Goal: Task Accomplishment & Management: Complete application form

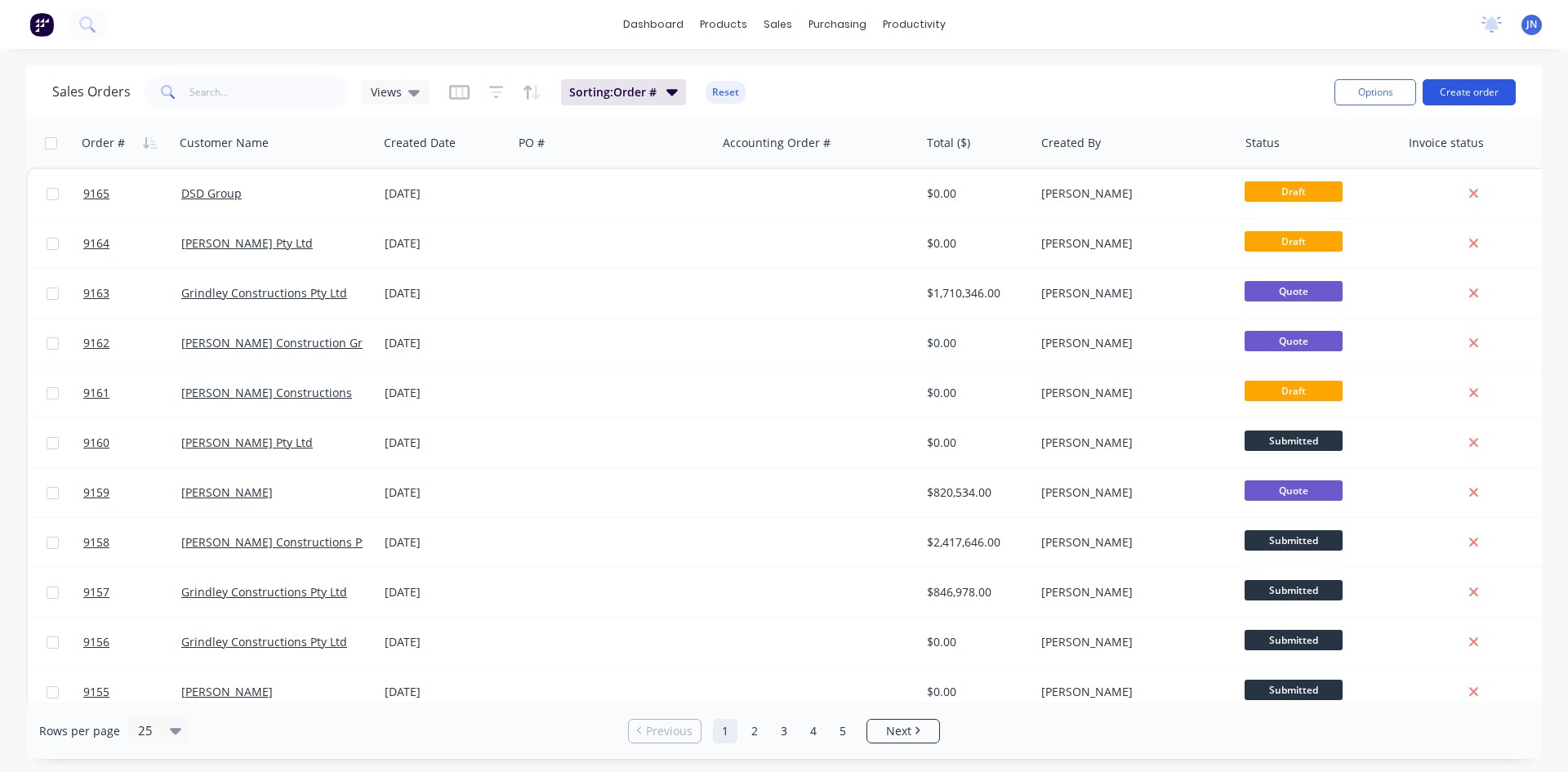
click at [1472, 89] on button "Create order" at bounding box center [1469, 92] width 93 height 26
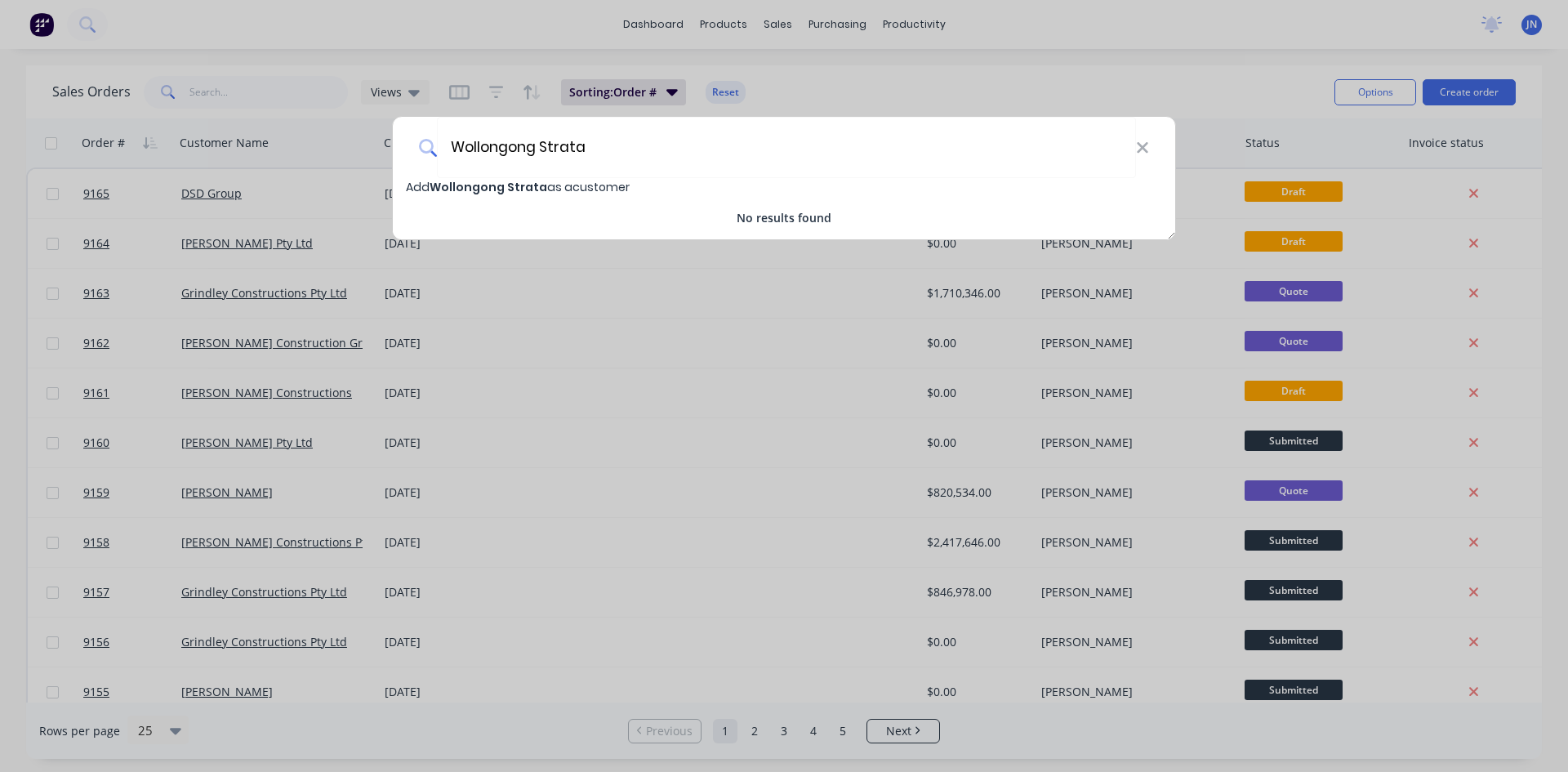
type input "Wollongong Strata"
click at [569, 191] on span "Add Wollongong Strata as a customer" at bounding box center [517, 186] width 224 height 16
select select "AU"
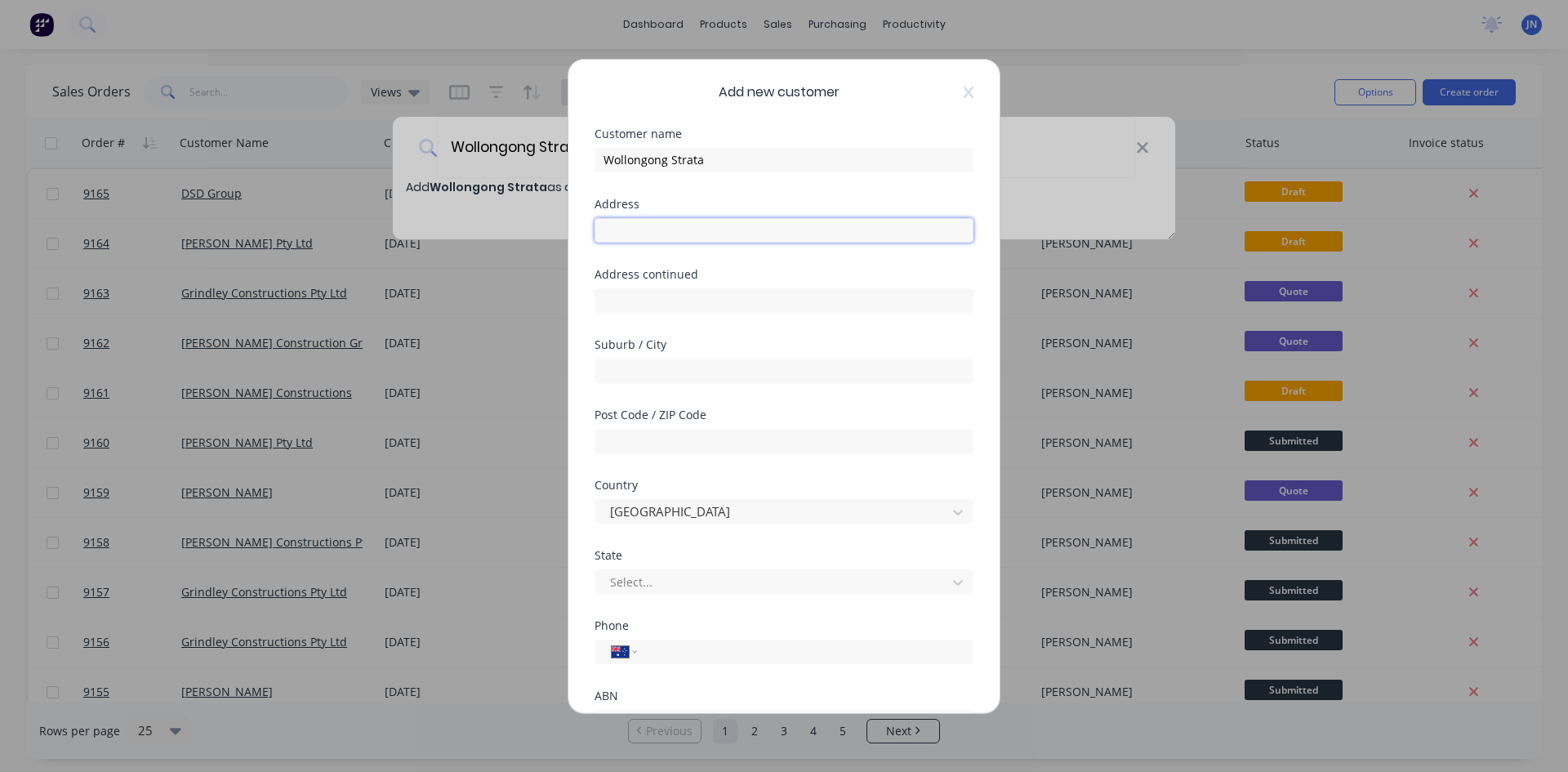
click at [705, 230] on input "text" at bounding box center [784, 230] width 379 height 25
type input "S"
type input "2"
type input "shop [STREET_ADDRESS]"
click at [673, 365] on input "[GEOGRAPHIC_DATA]" at bounding box center [784, 371] width 379 height 25
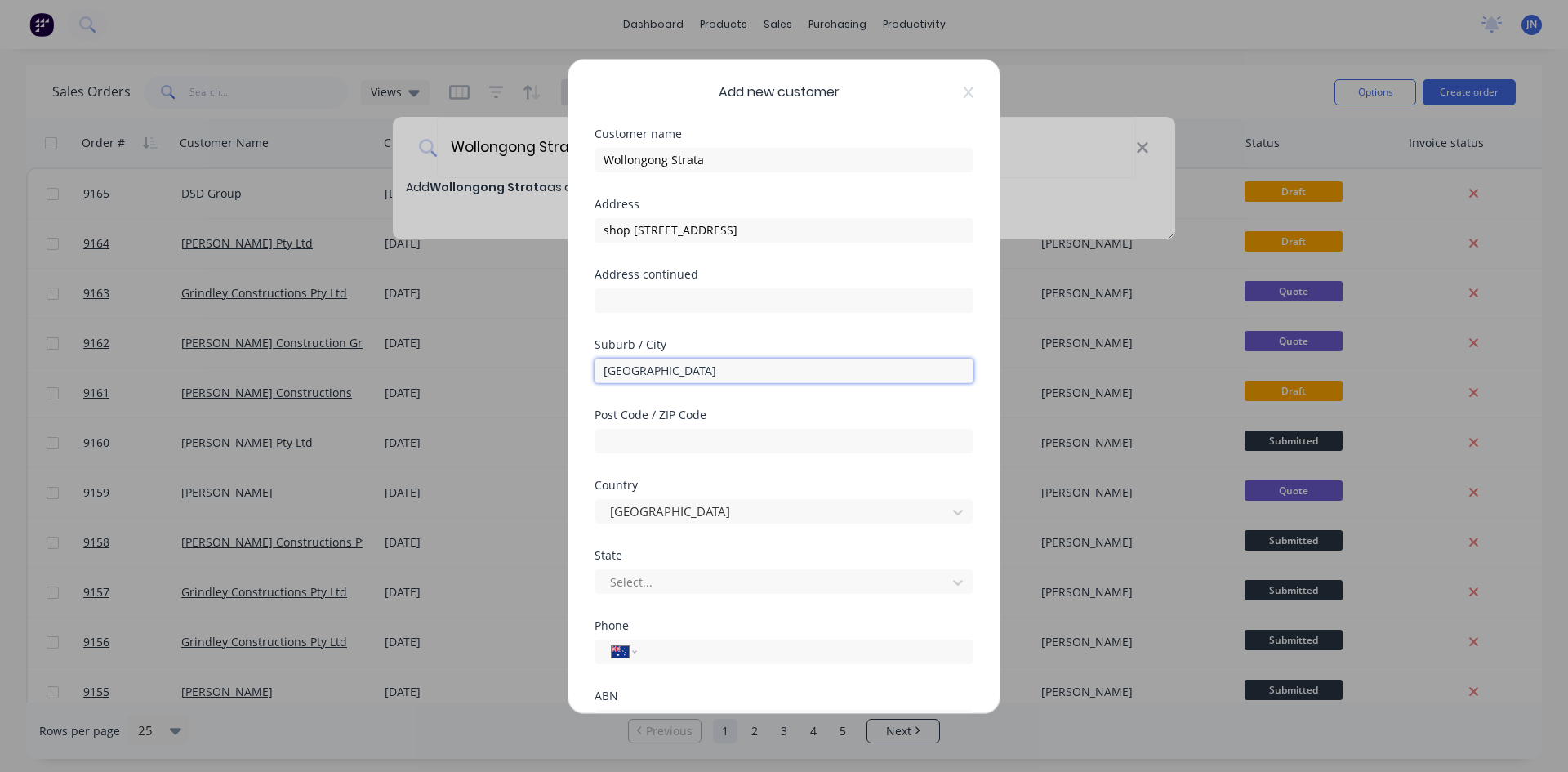
click at [673, 365] on input "[GEOGRAPHIC_DATA]" at bounding box center [784, 371] width 379 height 25
type input "[GEOGRAPHIC_DATA]"
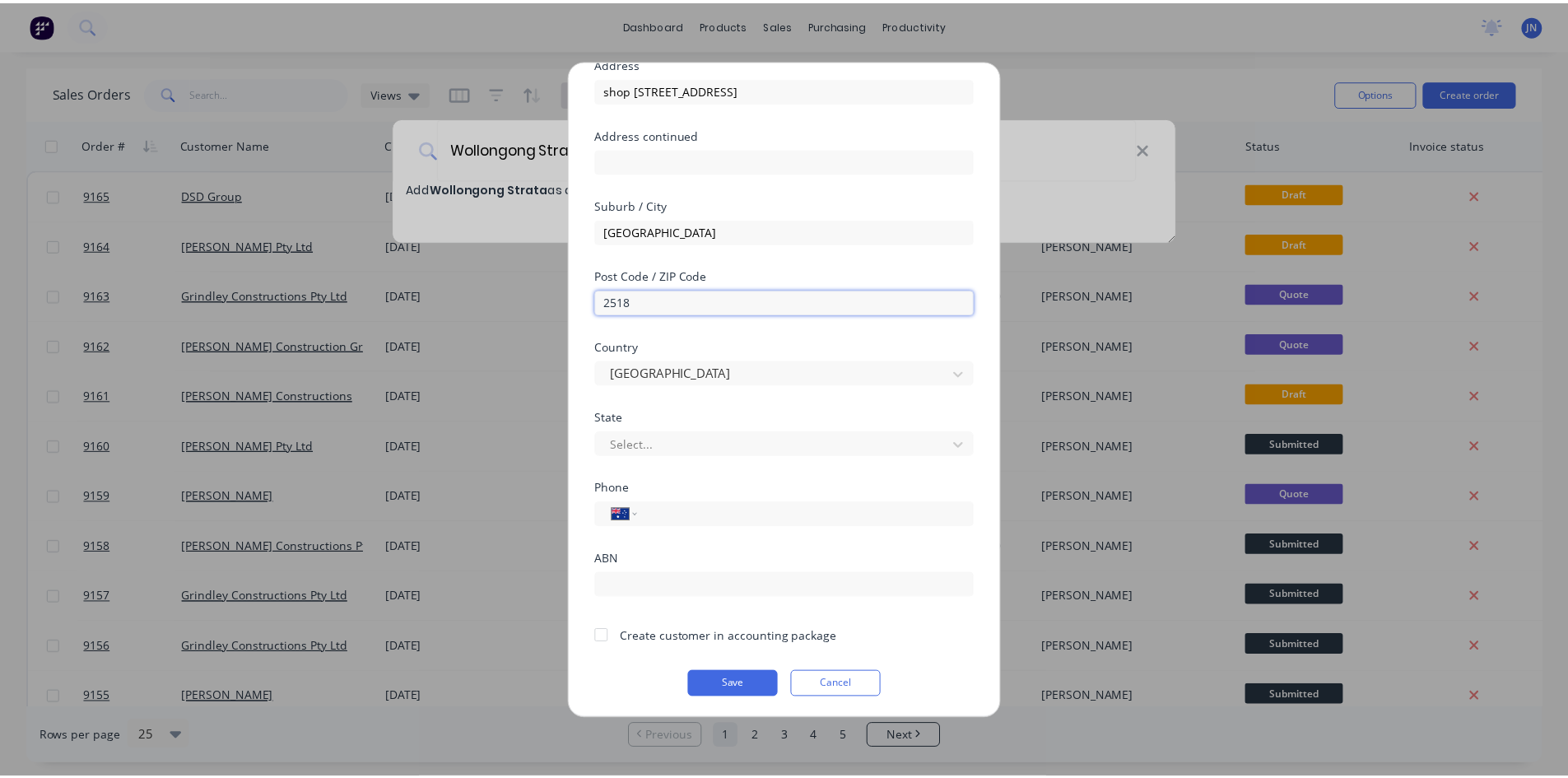
scroll to position [145, 0]
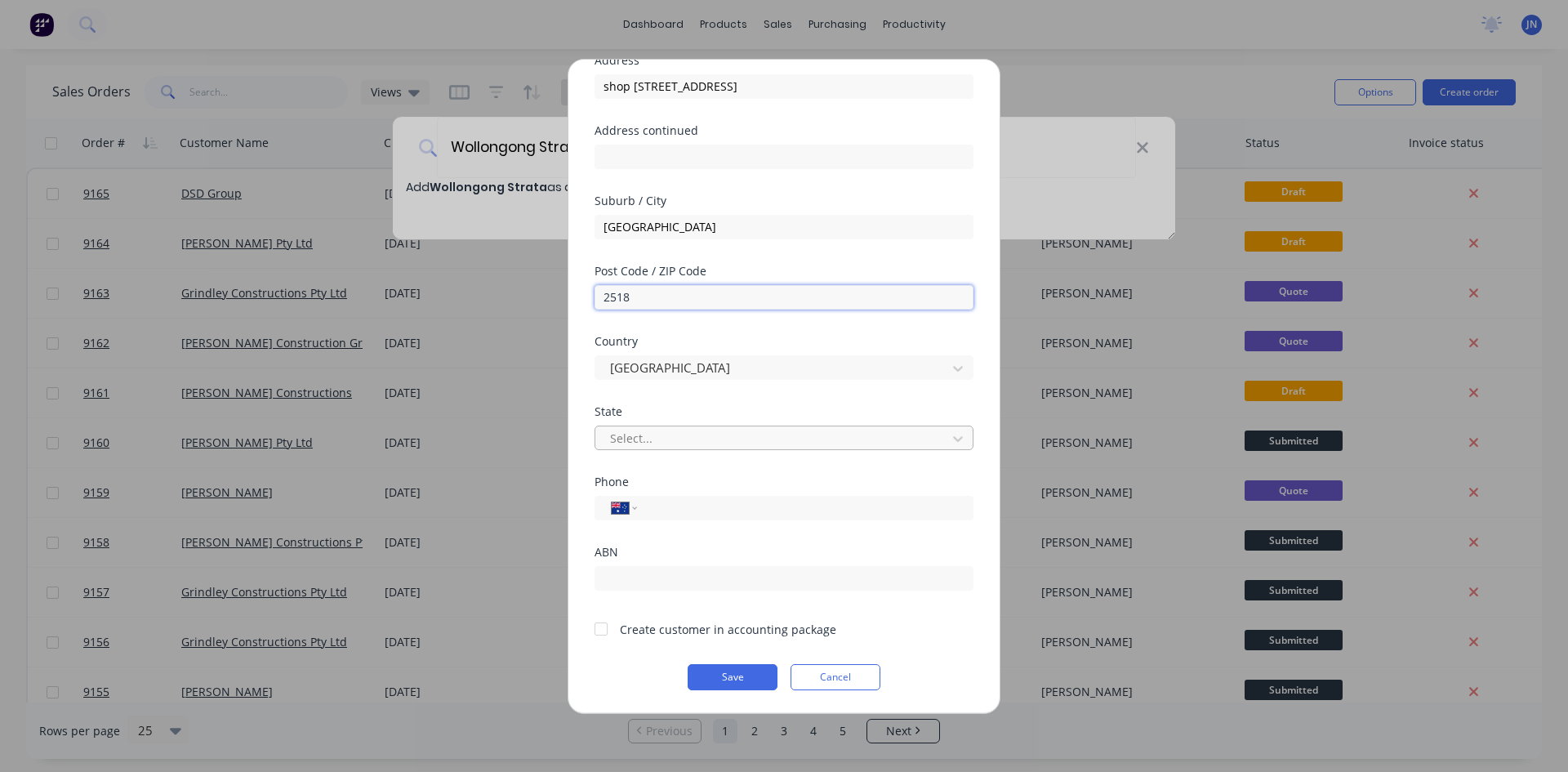
type input "2518"
click at [696, 440] on div at bounding box center [773, 438] width 330 height 20
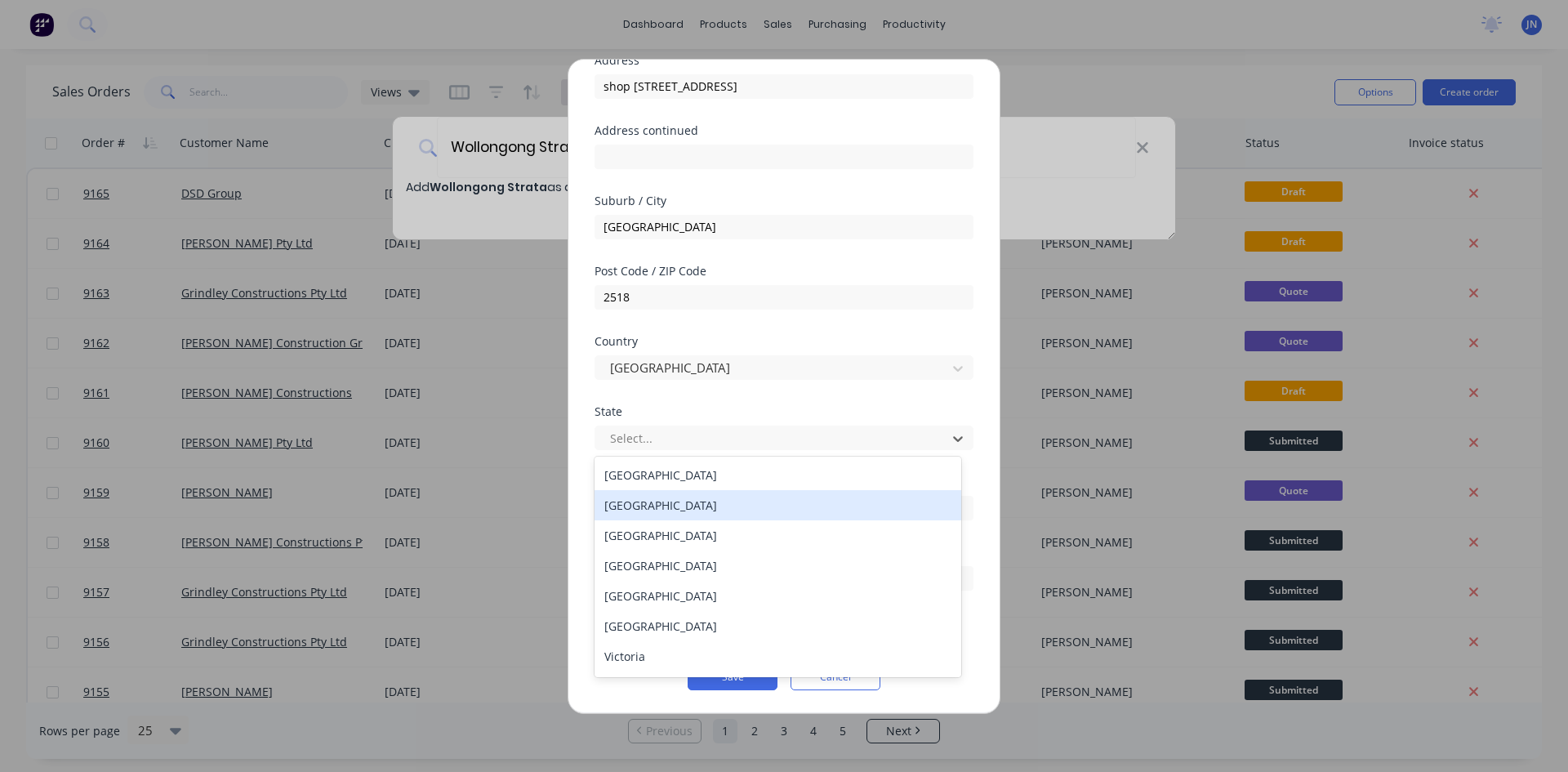
click at [652, 505] on div "[GEOGRAPHIC_DATA]" at bounding box center [777, 505] width 366 height 31
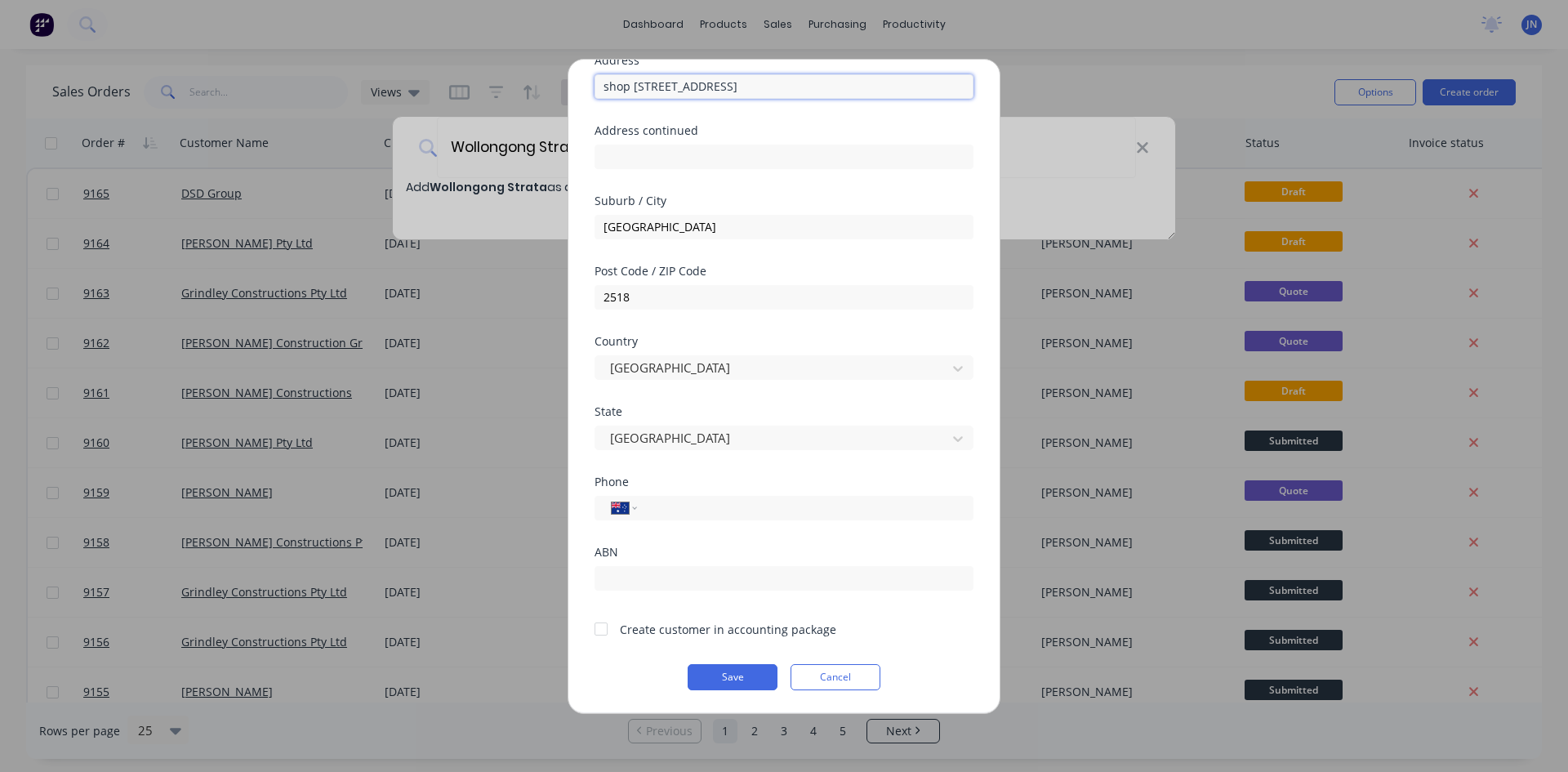
click at [821, 90] on input "shop [STREET_ADDRESS]" at bounding box center [784, 86] width 379 height 25
type input "shop [STREET_ADDRESS]"
drag, startPoint x: 647, startPoint y: 230, endPoint x: 525, endPoint y: 227, distance: 122.0
click at [525, 227] on div "Add new customer Customer name [GEOGRAPHIC_DATA] Strata Address shop 1 / [GEOGR…" at bounding box center [784, 386] width 1568 height 772
type input "Corrimal"
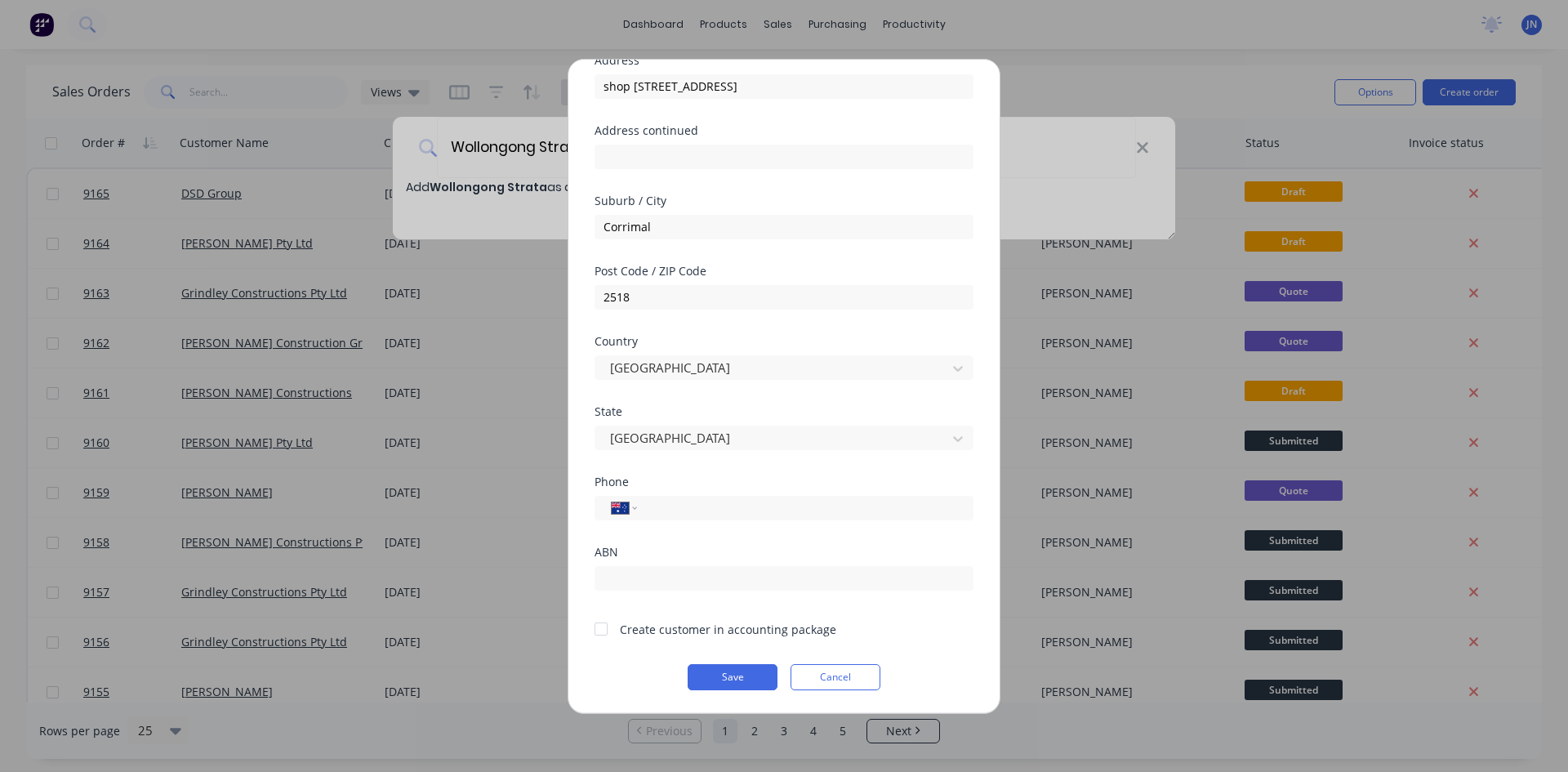
click at [679, 634] on div "Create customer in accounting package" at bounding box center [727, 629] width 217 height 17
click at [718, 671] on button "Save" at bounding box center [733, 677] width 90 height 26
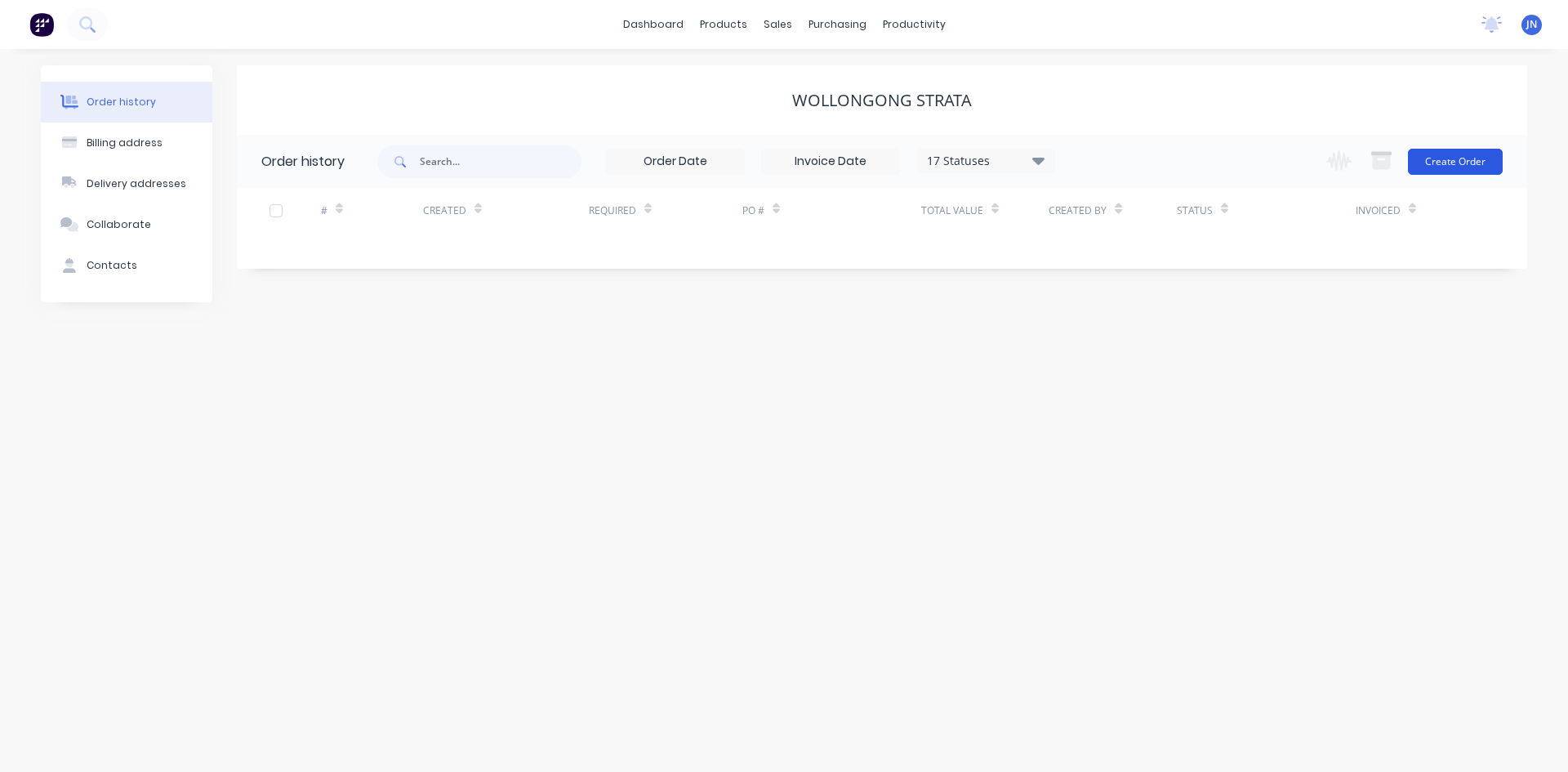
click at [1477, 166] on button "Create Order" at bounding box center [1454, 162] width 94 height 26
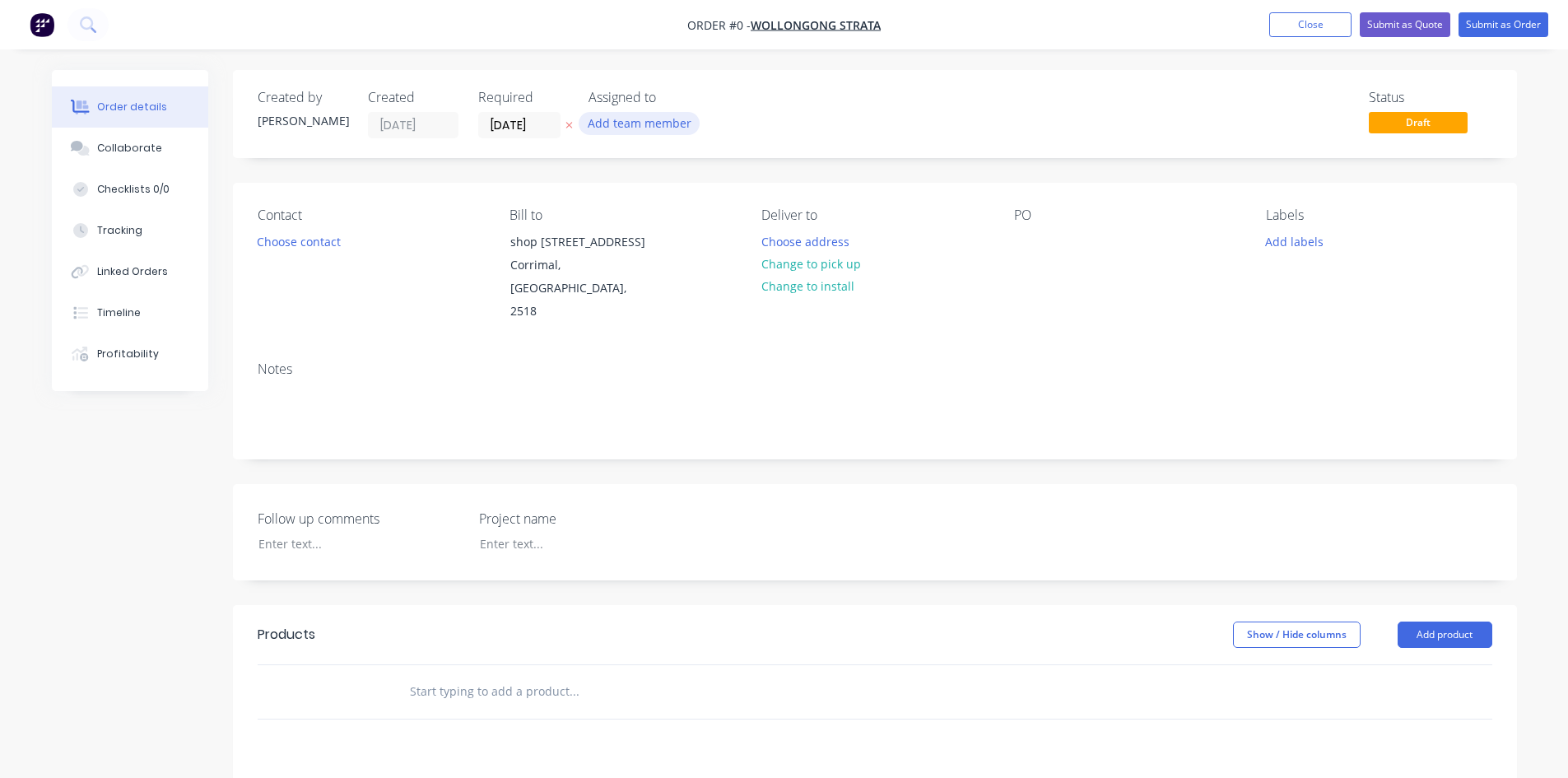
click at [618, 122] on button "Add team member" at bounding box center [638, 123] width 121 height 22
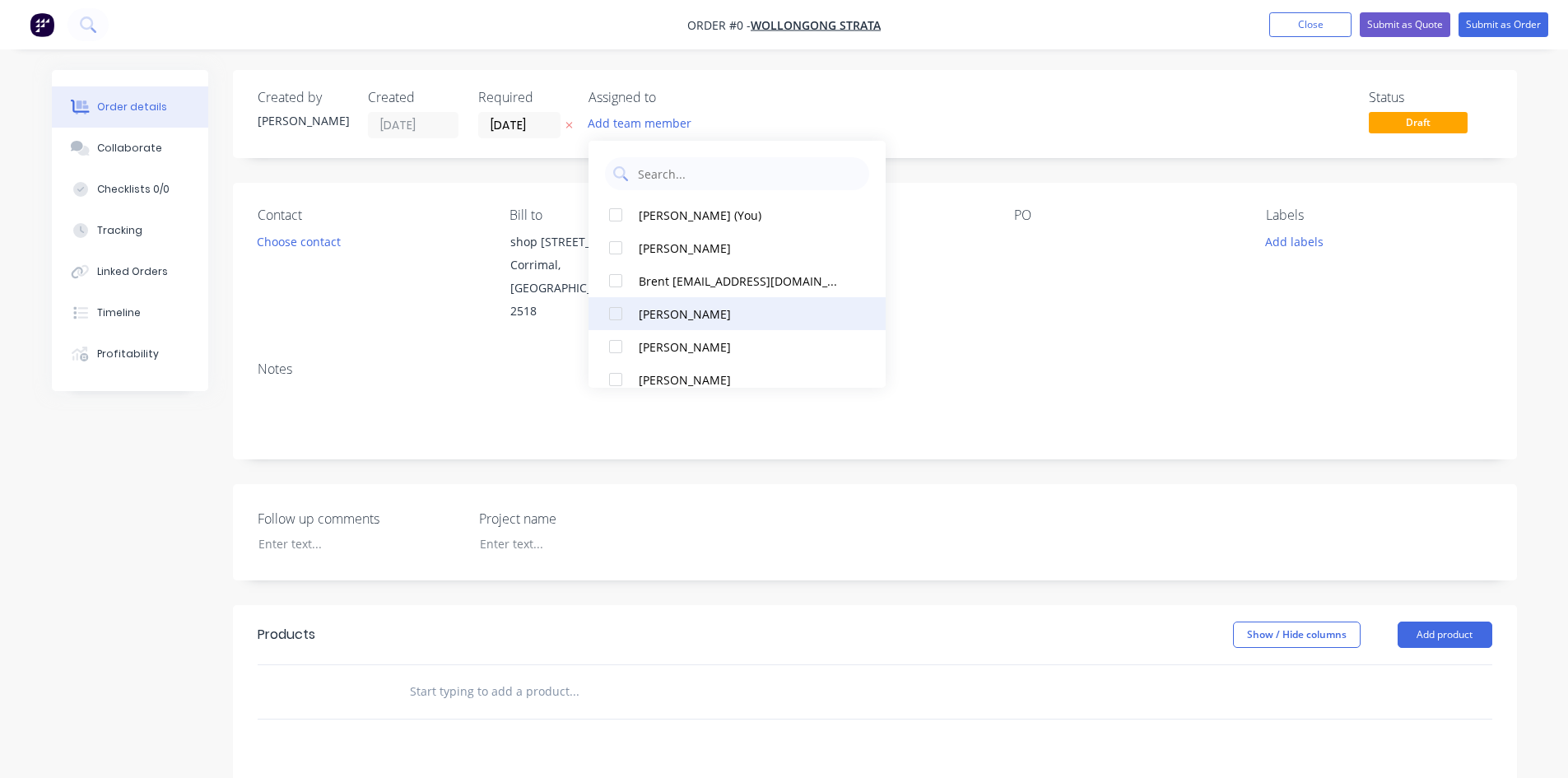
click at [661, 314] on div "[PERSON_NAME]" at bounding box center [741, 314] width 205 height 17
click at [978, 117] on div "Order details Collaborate Checklists 0/0 Tracking Linked Orders Timeline Profit…" at bounding box center [784, 605] width 1498 height 1069
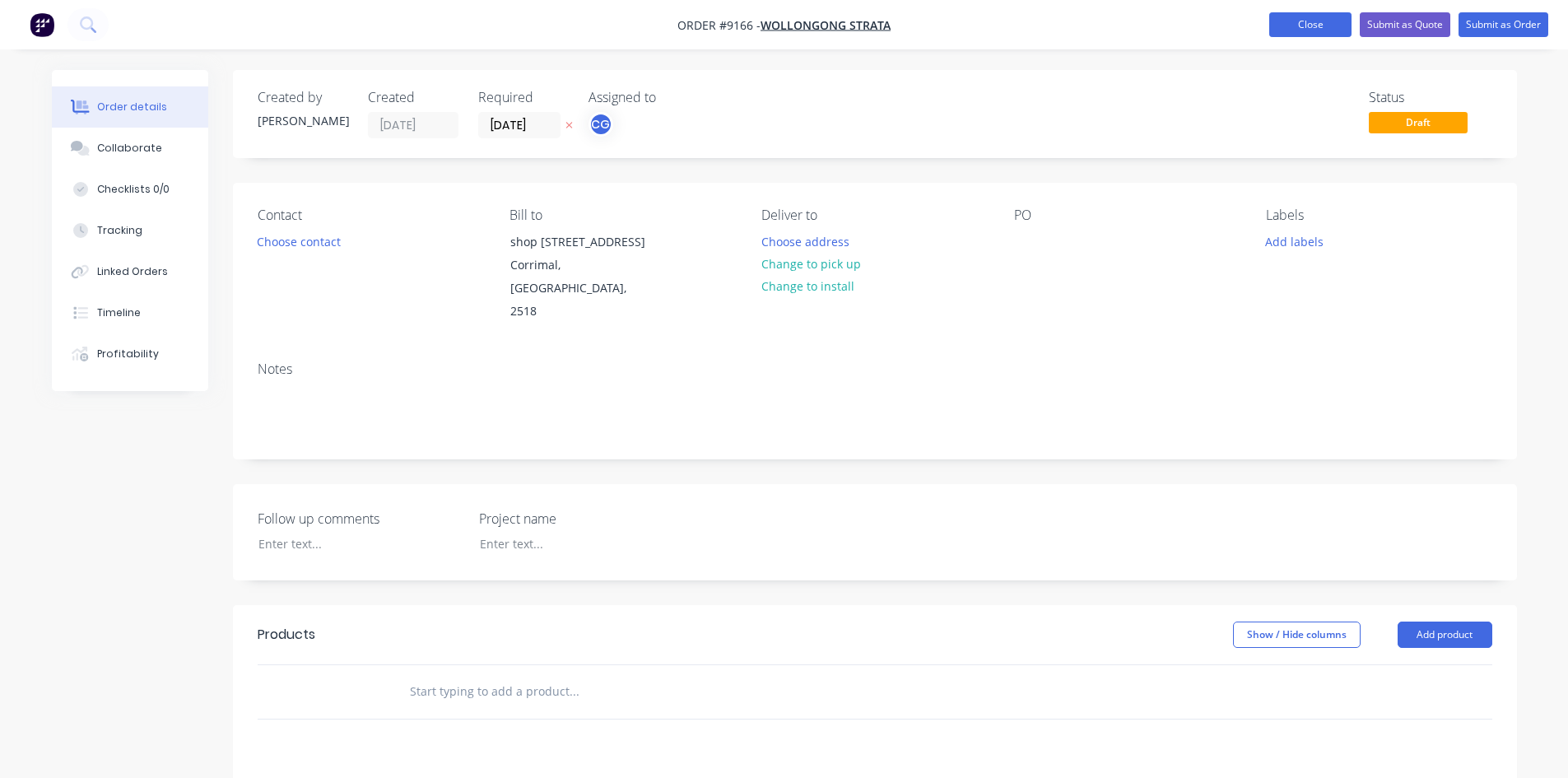
click at [1331, 29] on button "Close" at bounding box center [1310, 24] width 82 height 25
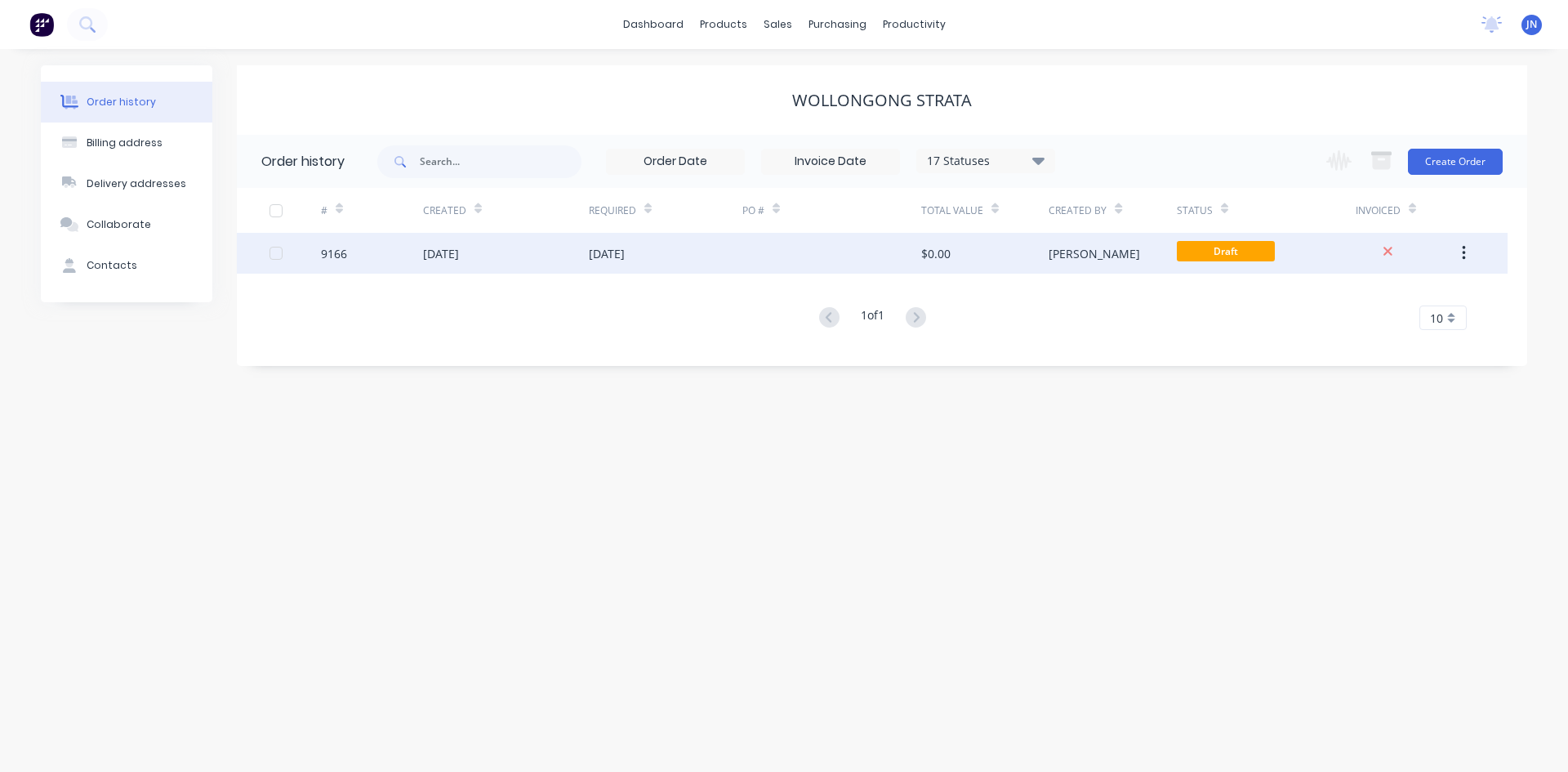
click at [450, 257] on div "[DATE]" at bounding box center [441, 253] width 36 height 17
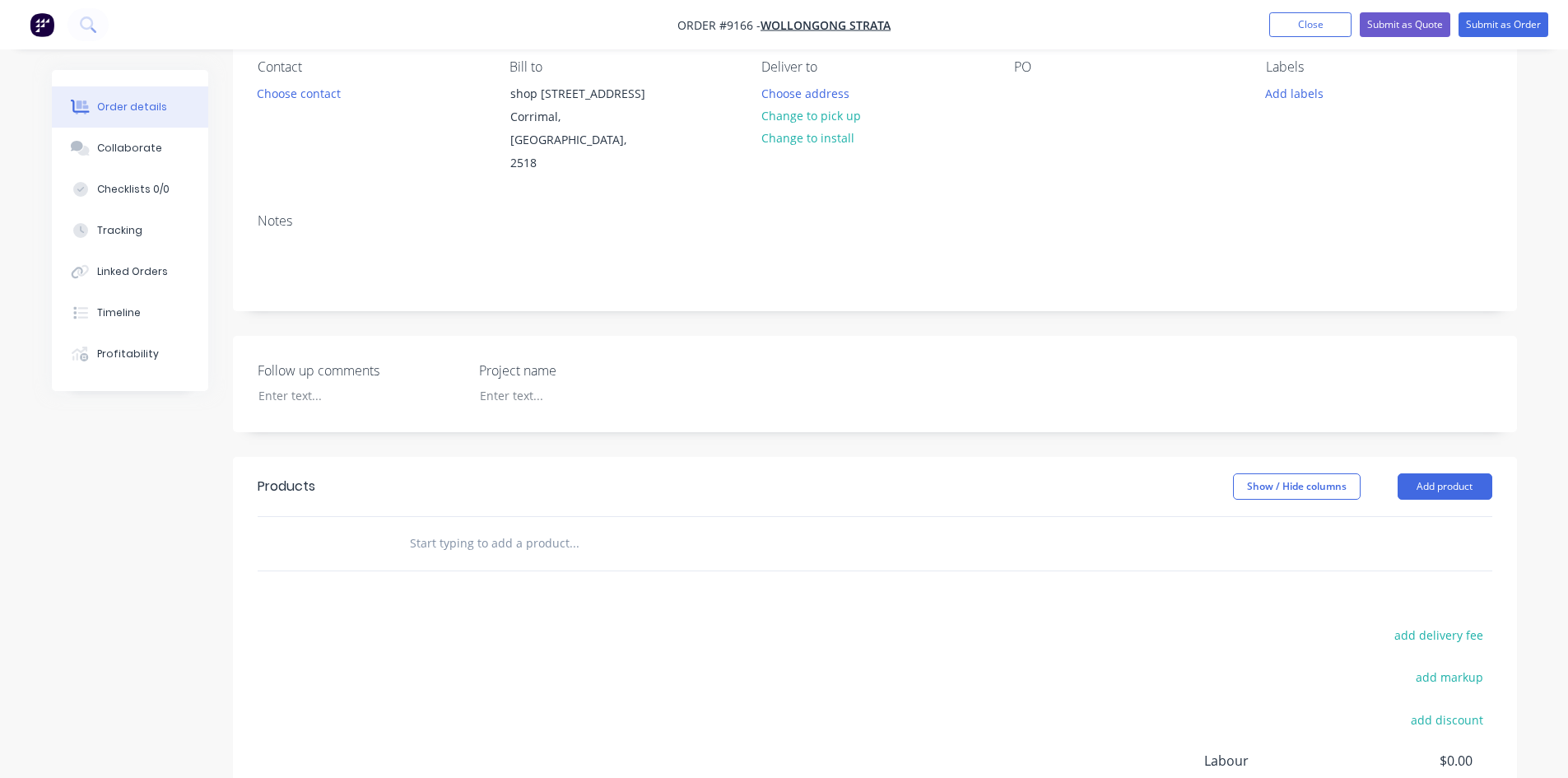
scroll to position [165, 0]
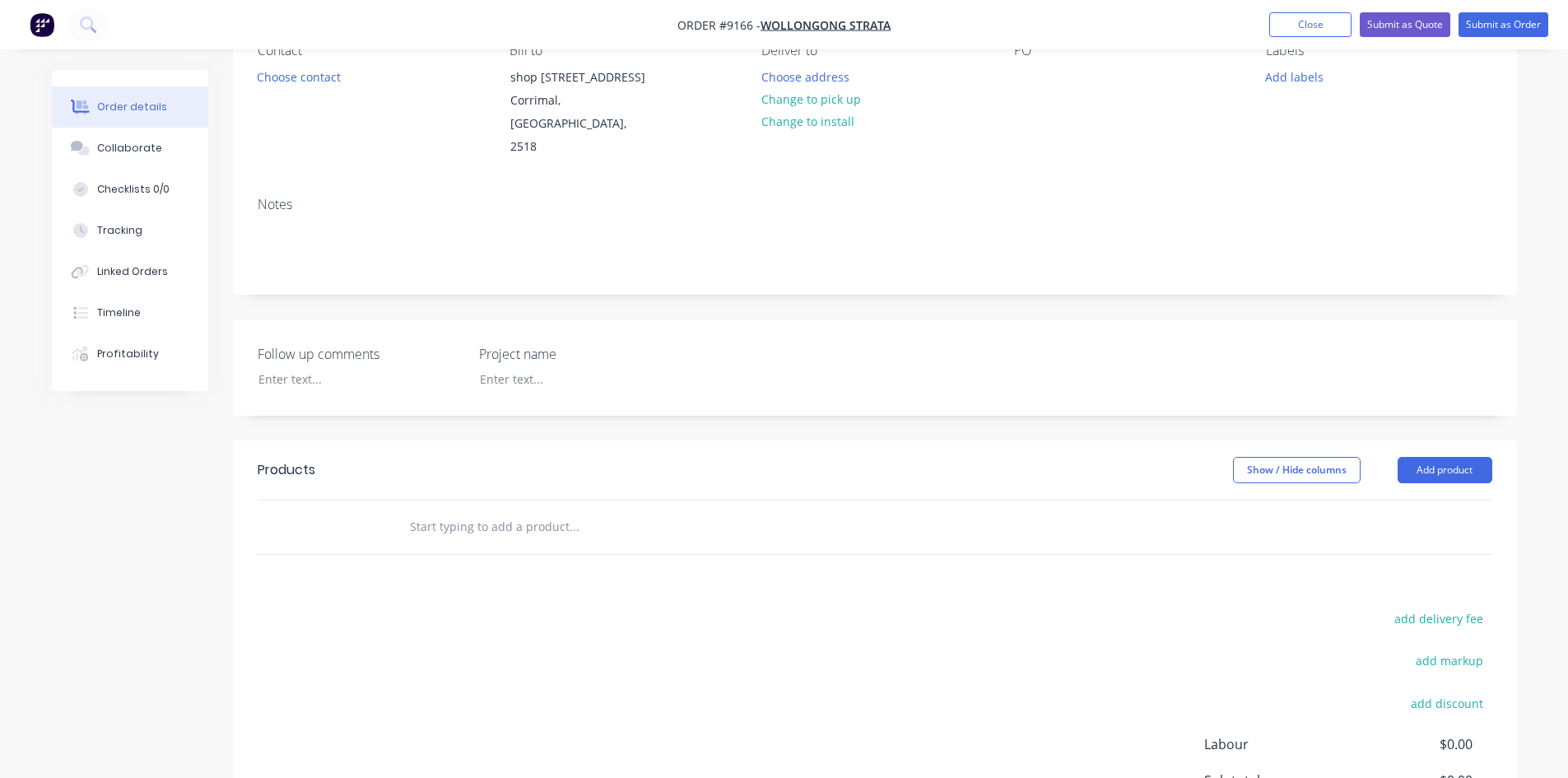
click at [489, 535] on input "text" at bounding box center [573, 527] width 329 height 33
type input "Q"
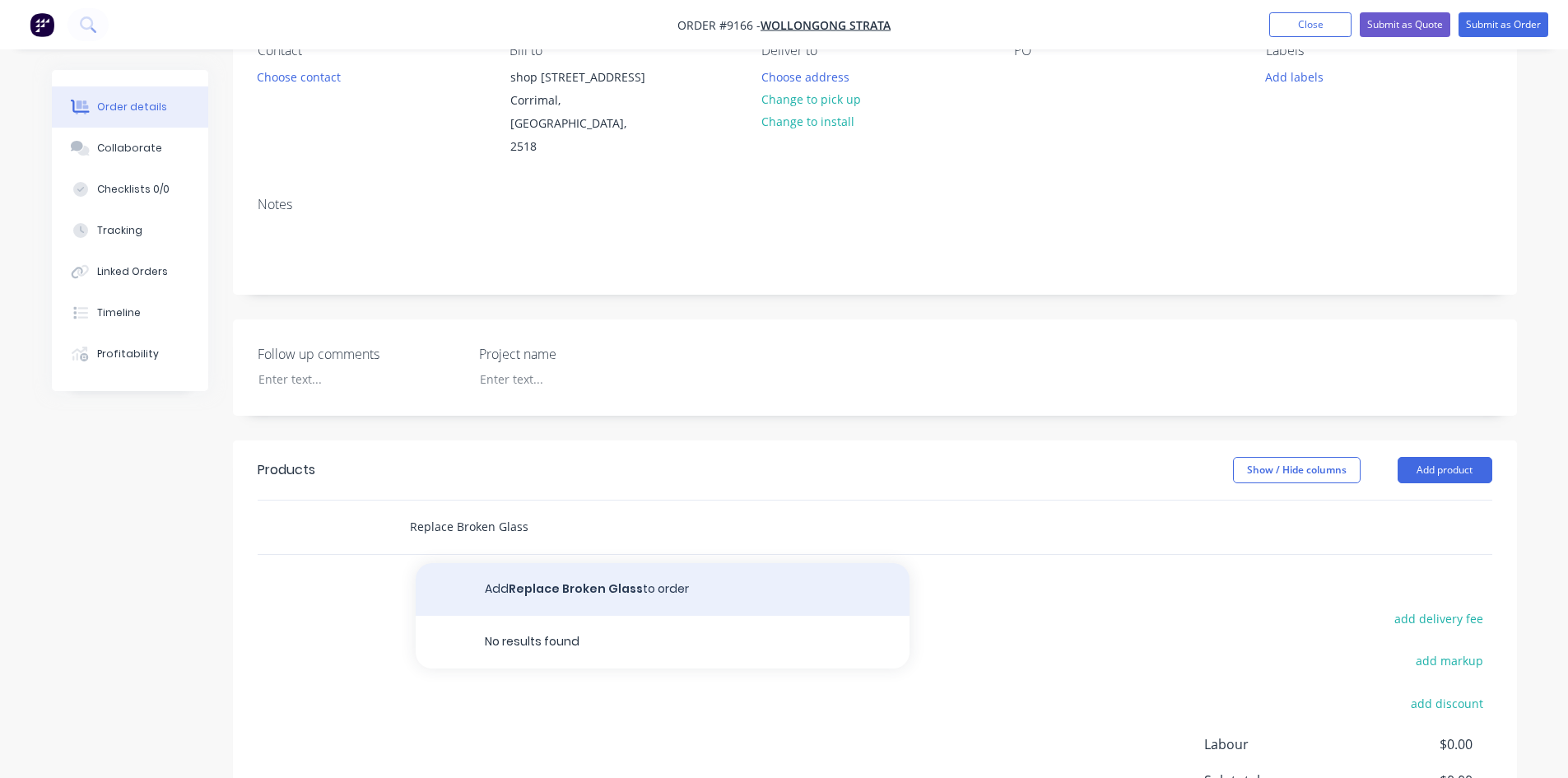
type input "Replace Broken Glass"
click at [502, 584] on button "Add Replace Broken Glass to order" at bounding box center [662, 589] width 494 height 52
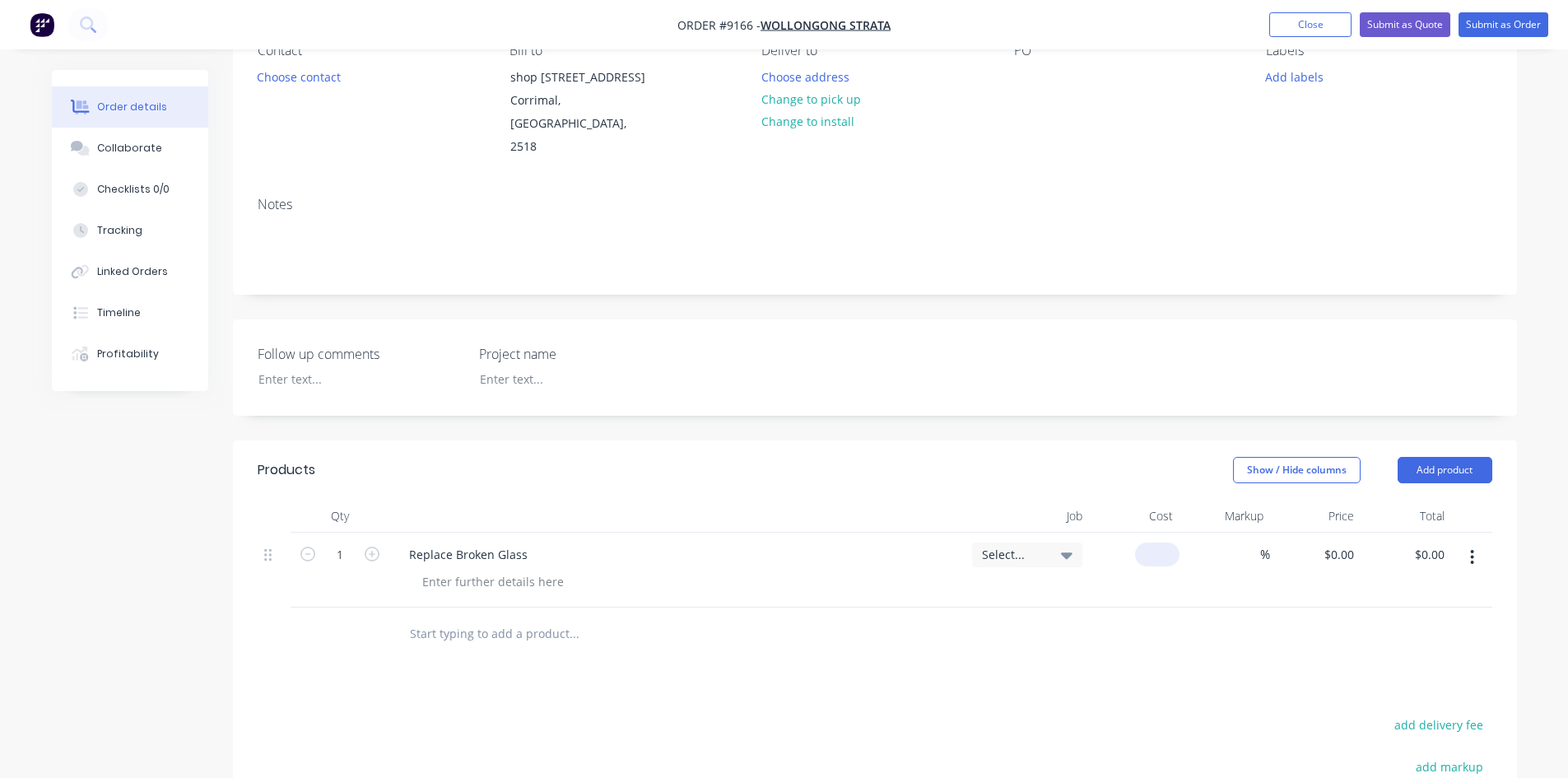
click at [1163, 555] on input at bounding box center [1160, 554] width 38 height 24
type input "$6,590.00"
click at [1210, 682] on div "Products Show / Hide columns Add product Qty Job Cost Markup Price Total 1 Repl…" at bounding box center [875, 748] width 1284 height 616
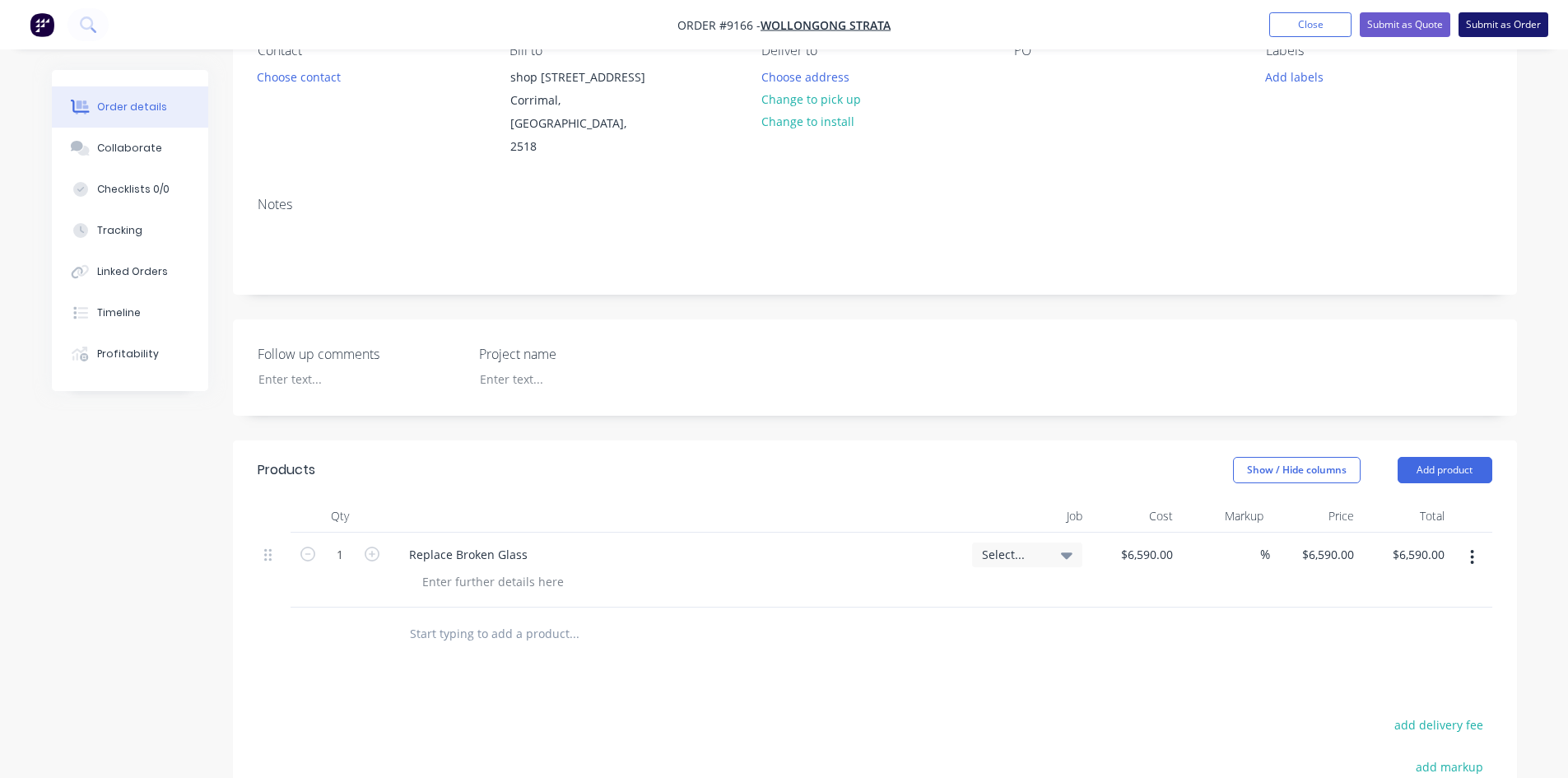
click at [1508, 24] on button "Submit as Order" at bounding box center [1503, 24] width 90 height 25
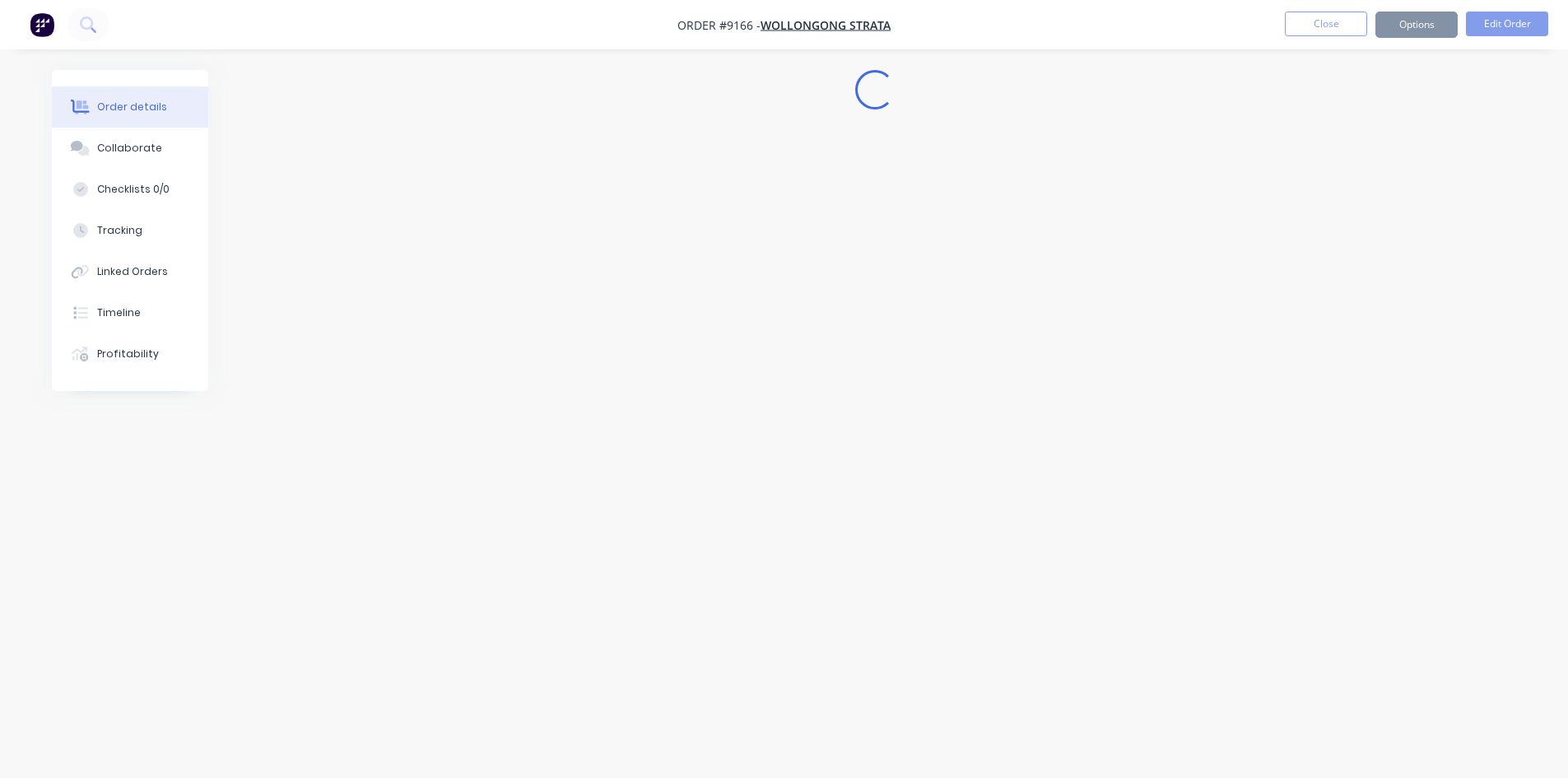
scroll to position [0, 0]
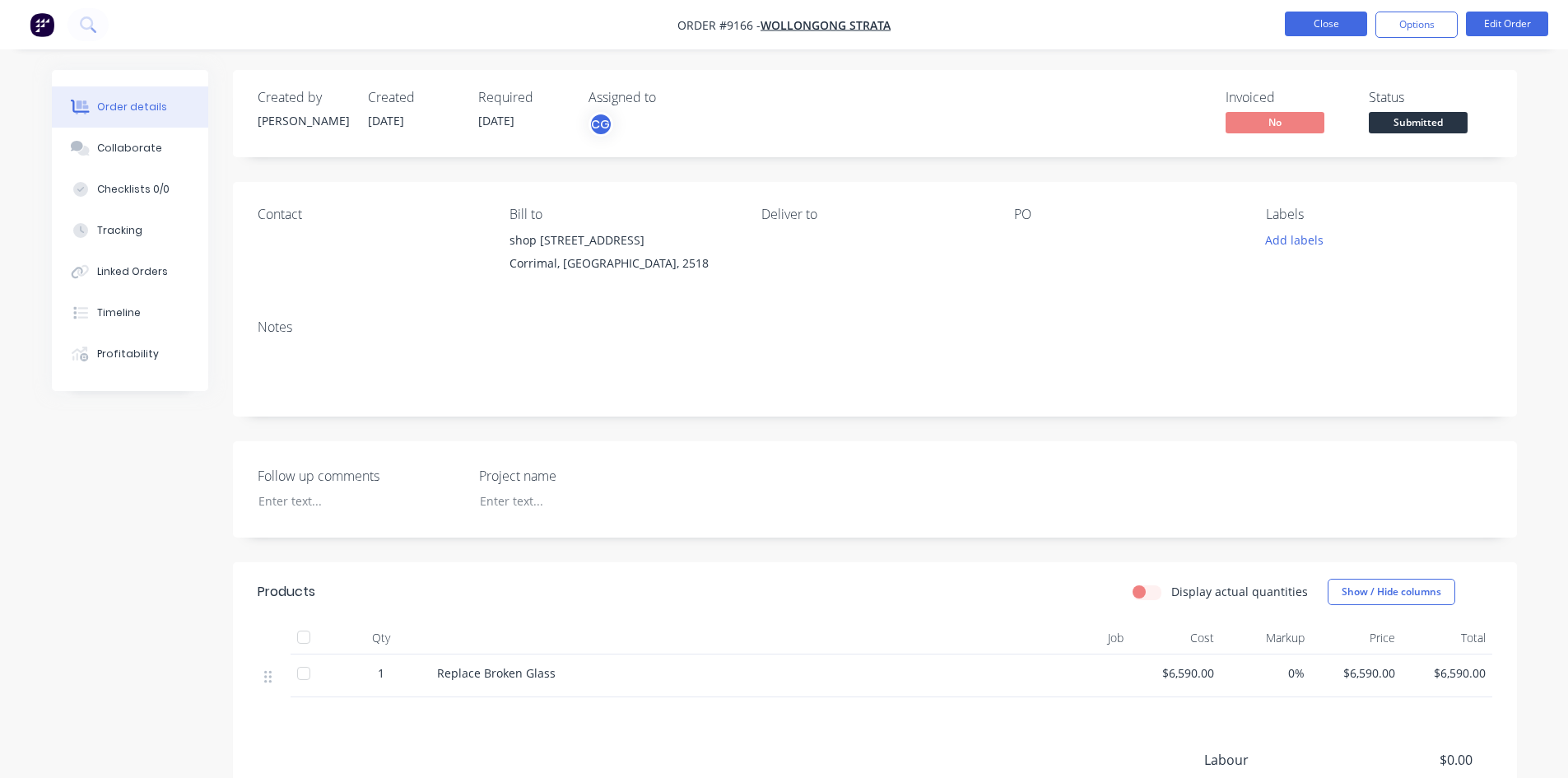
click at [1314, 29] on button "Close" at bounding box center [1326, 23] width 82 height 25
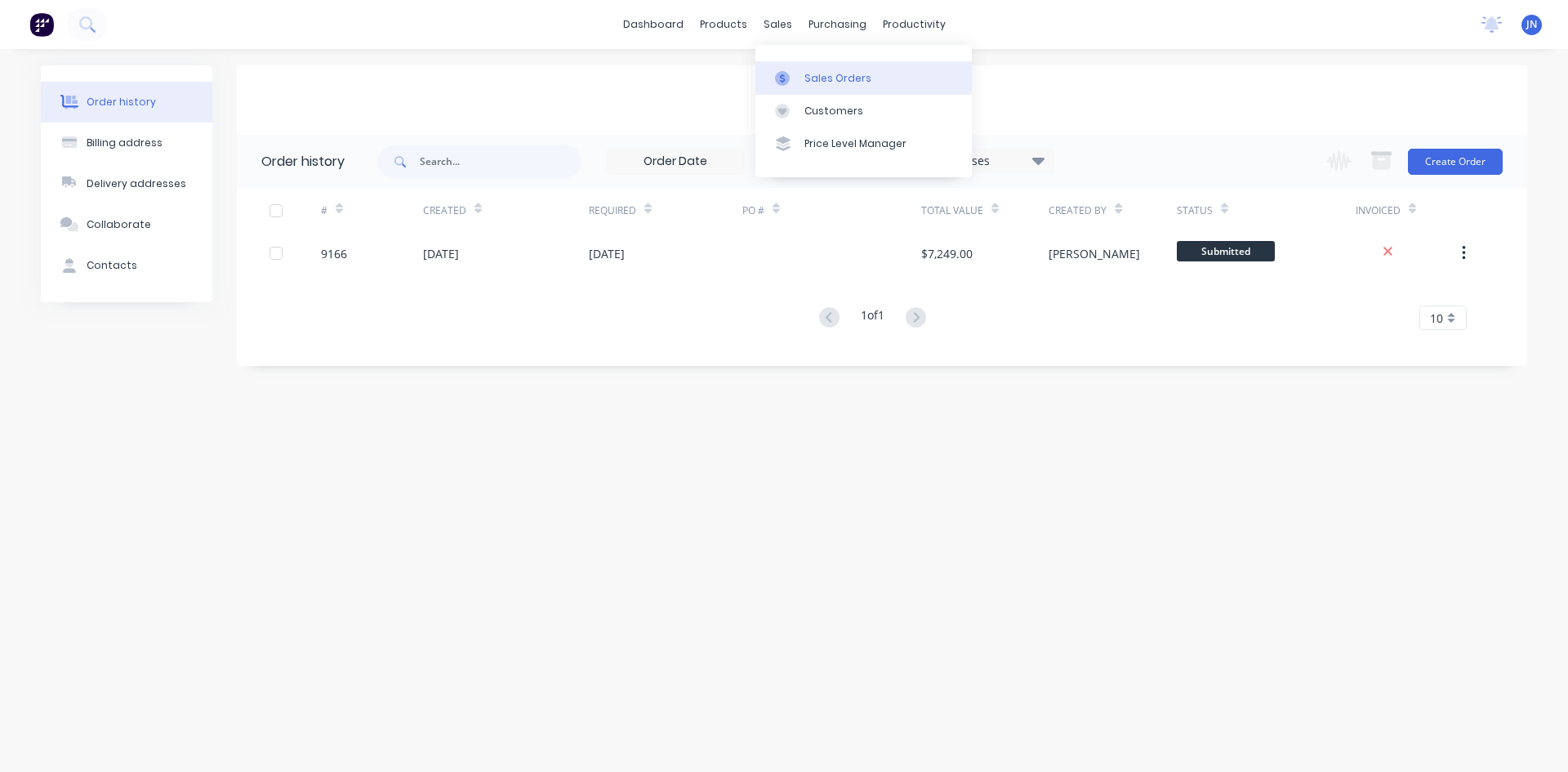
click at [788, 70] on link "Sales Orders" at bounding box center [863, 77] width 217 height 32
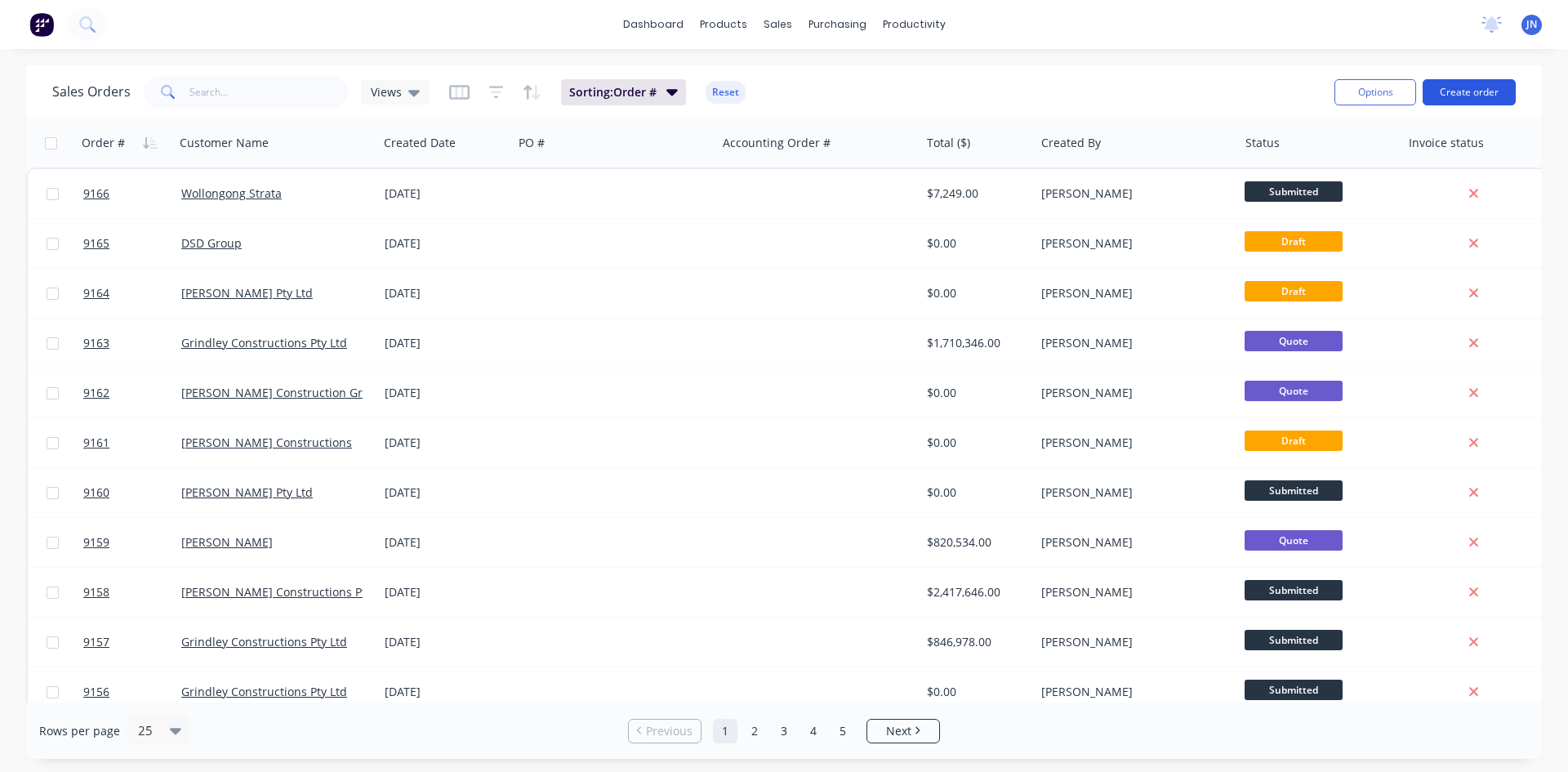
click at [1474, 83] on button "Create order" at bounding box center [1469, 92] width 93 height 26
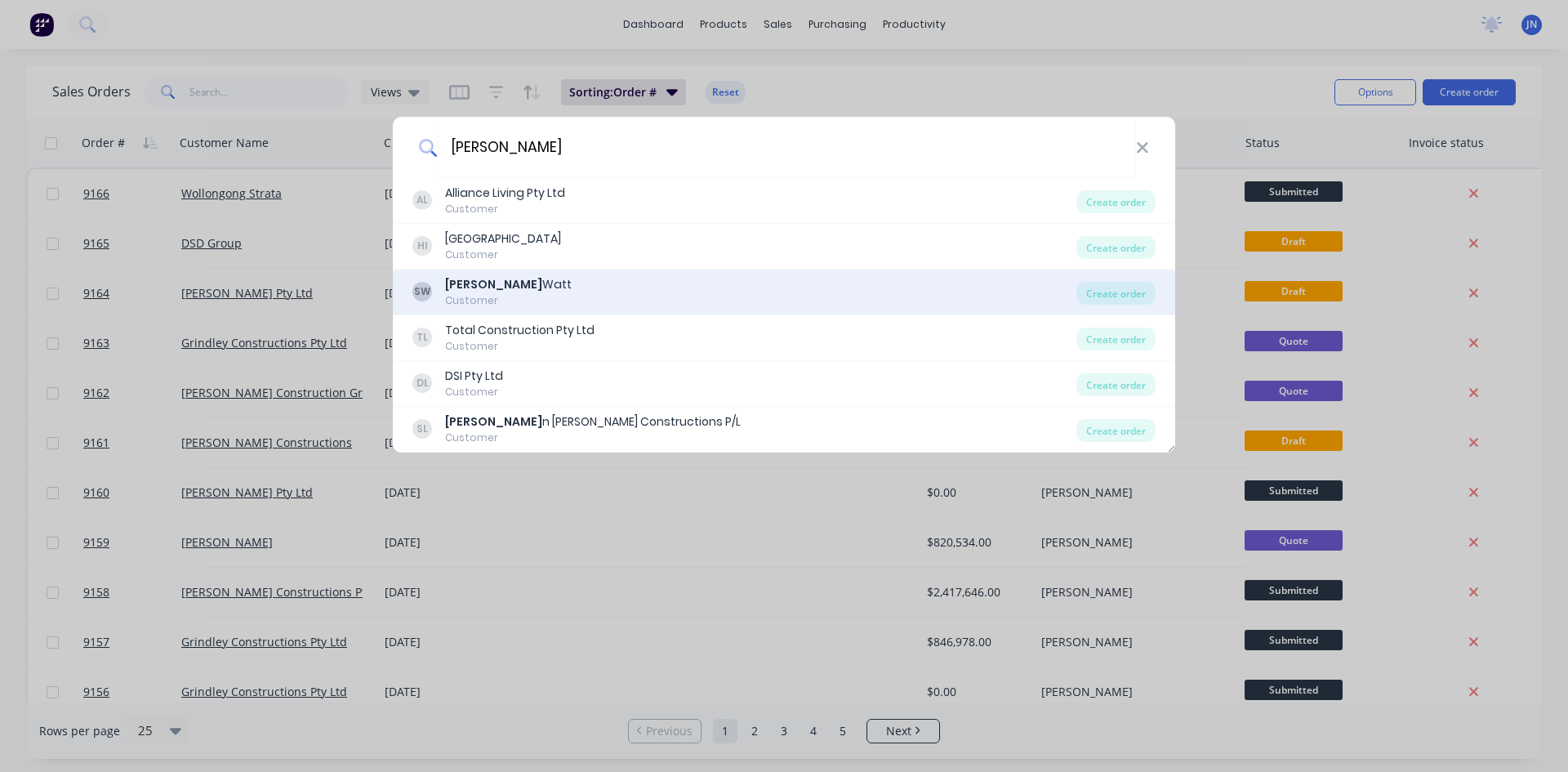
type input "[PERSON_NAME]"
click at [507, 287] on div "[PERSON_NAME]" at bounding box center [508, 285] width 127 height 17
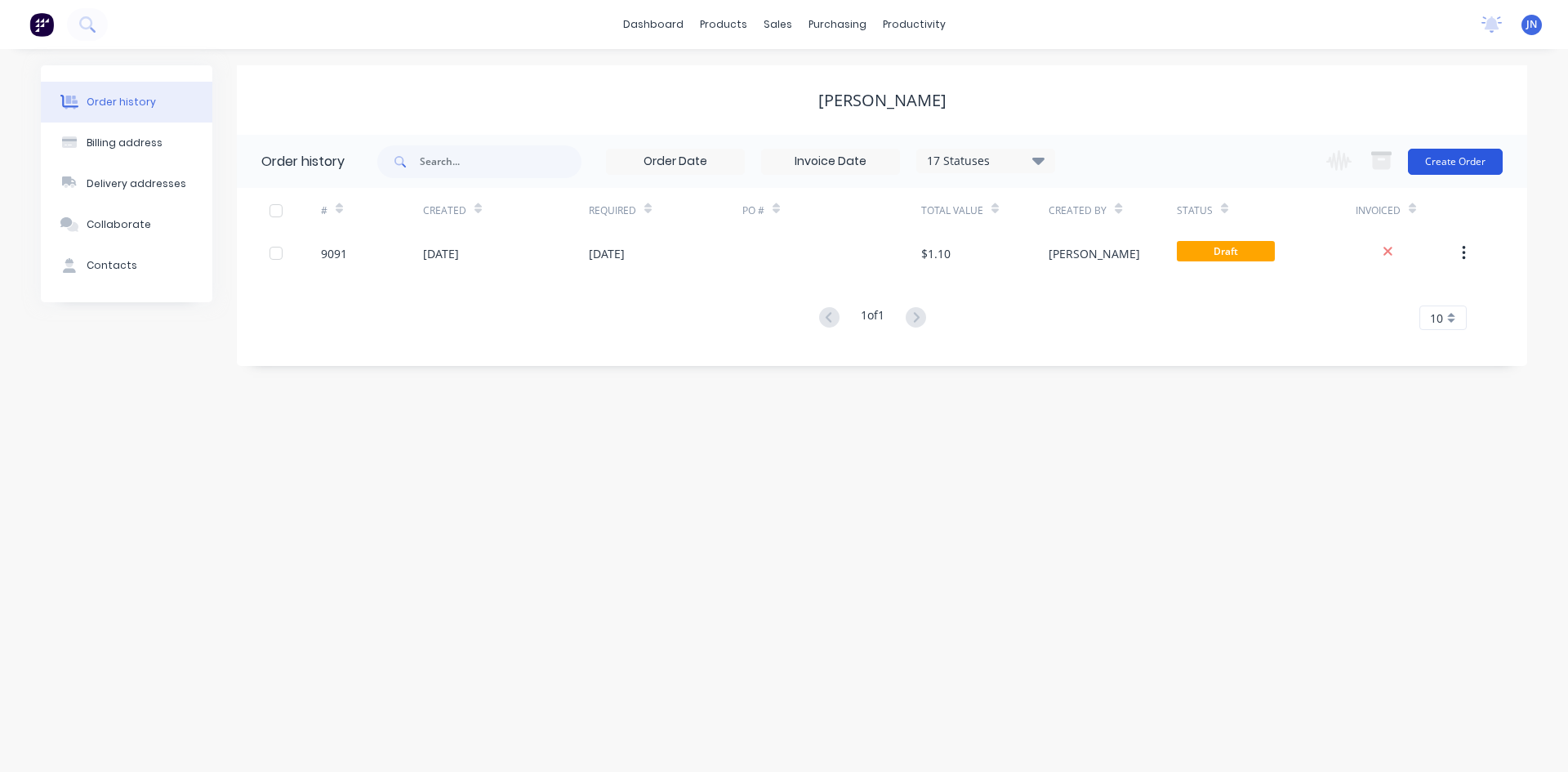
click at [1473, 158] on button "Create Order" at bounding box center [1454, 162] width 94 height 26
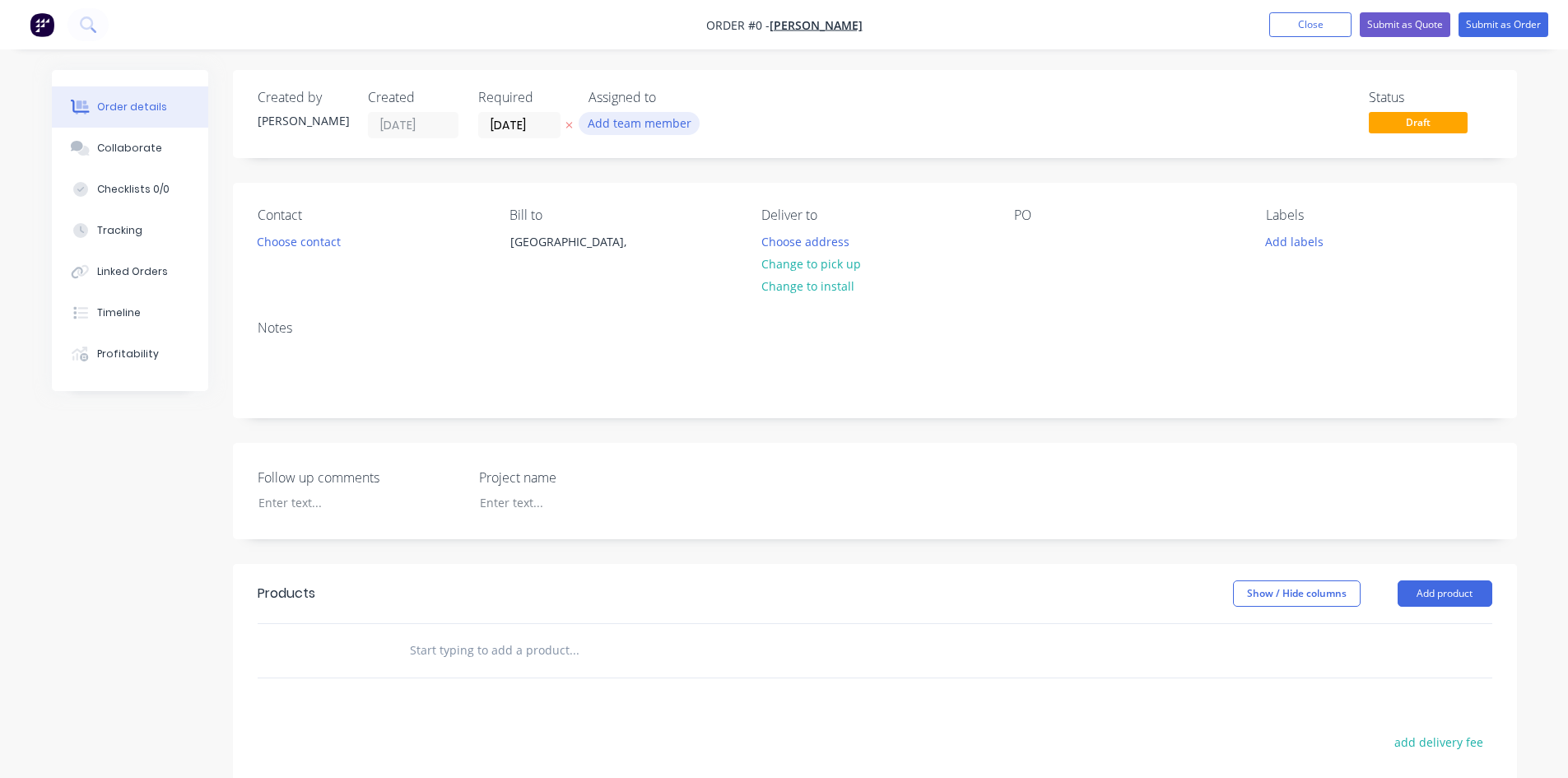
click at [643, 123] on button "Add team member" at bounding box center [638, 123] width 121 height 22
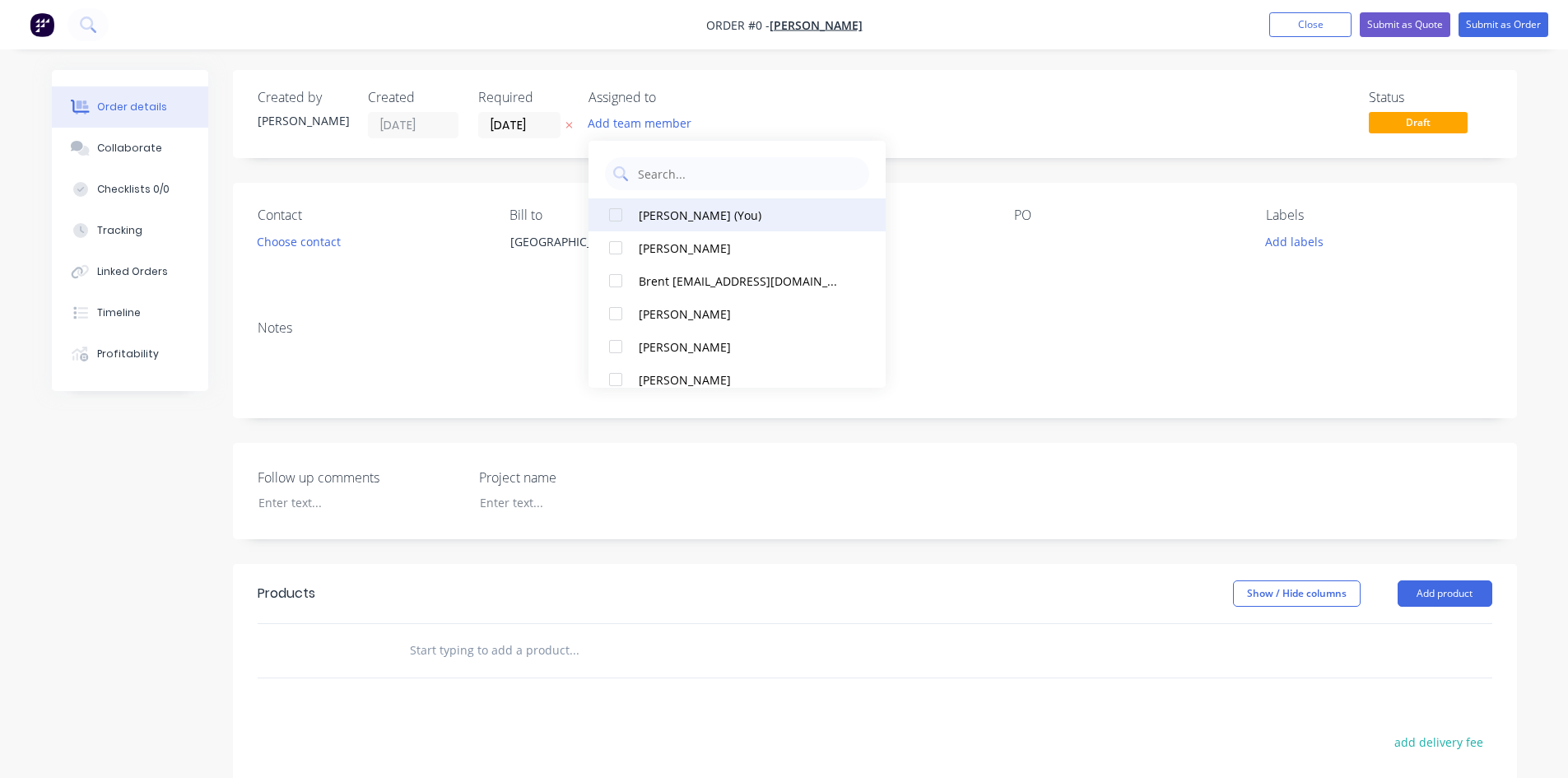
click at [679, 212] on div "[PERSON_NAME] (You)" at bounding box center [741, 215] width 205 height 17
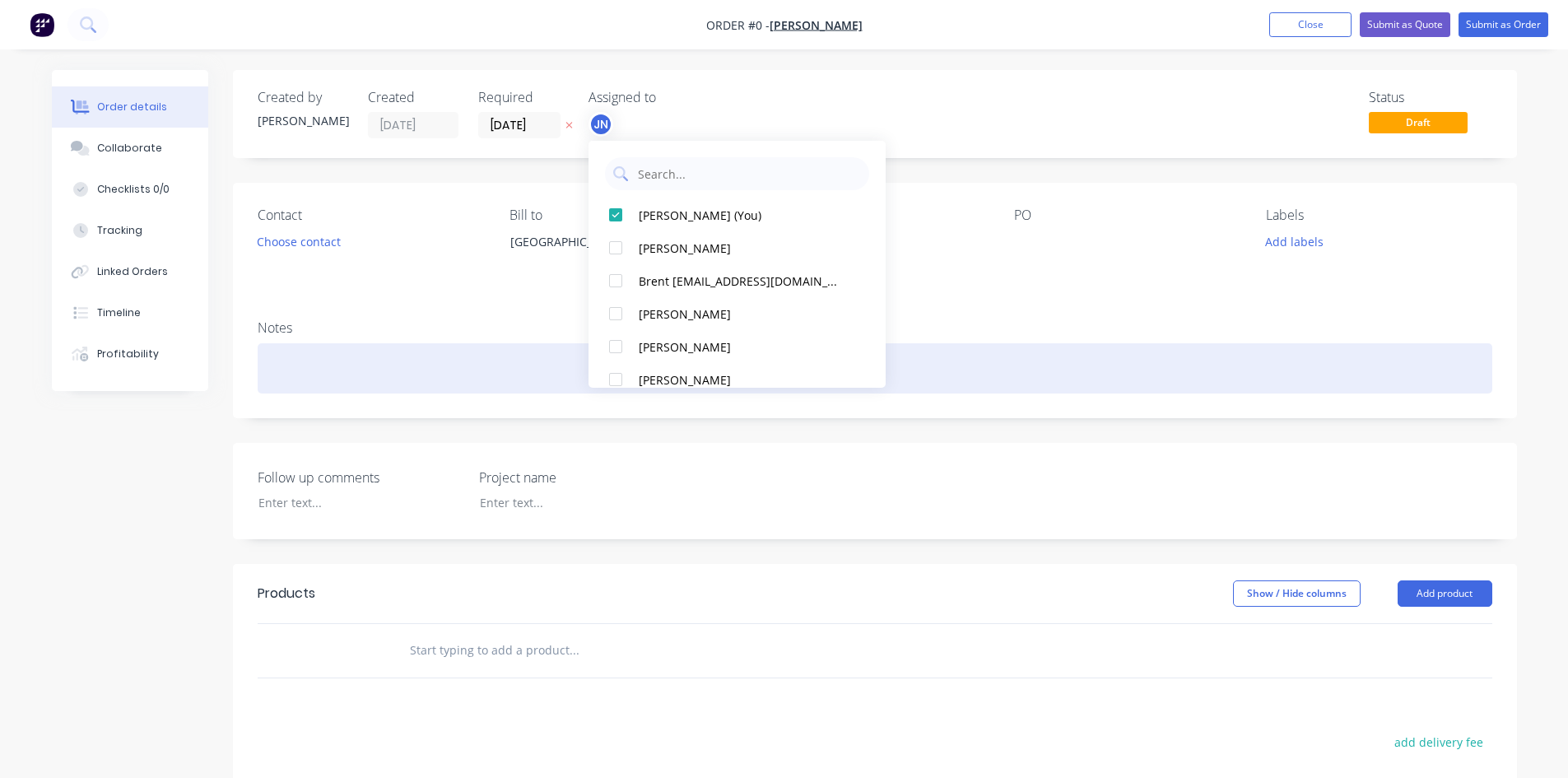
click at [331, 345] on div "Order details Collaborate Checklists 0/0 Tracking Linked Orders Timeline Profit…" at bounding box center [784, 584] width 1498 height 1028
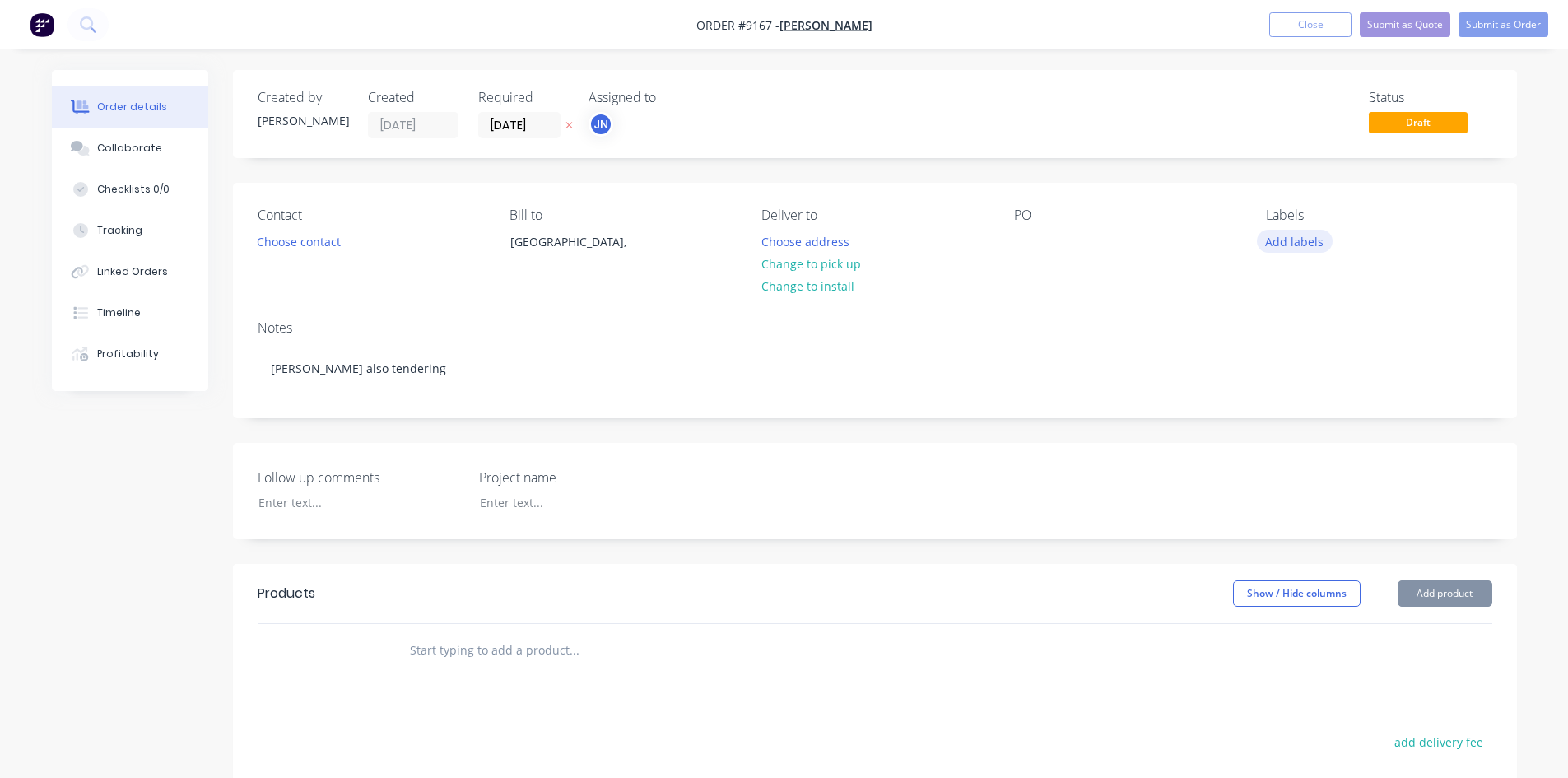
click at [1290, 241] on button "Add labels" at bounding box center [1295, 241] width 75 height 22
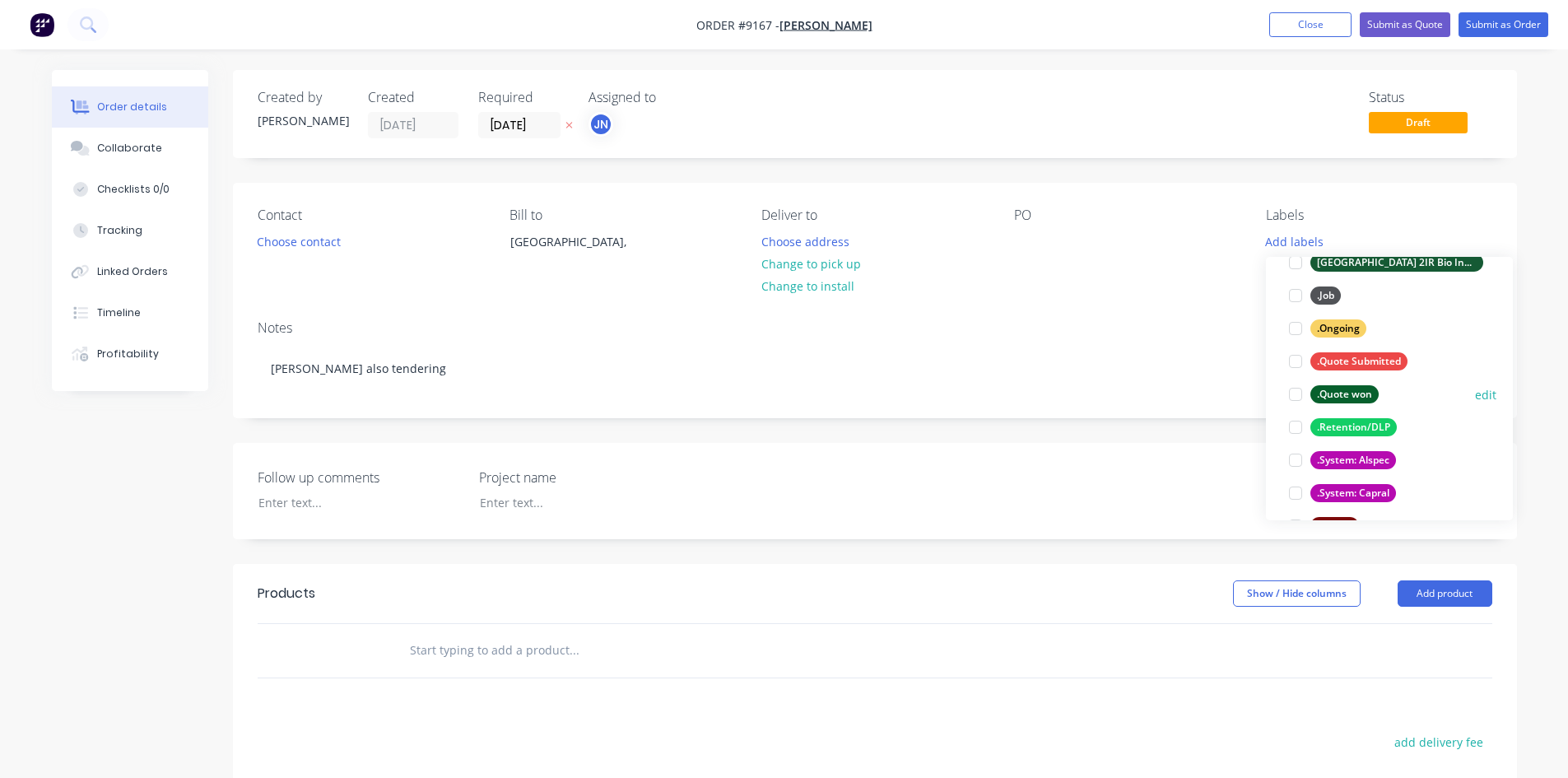
scroll to position [165, 0]
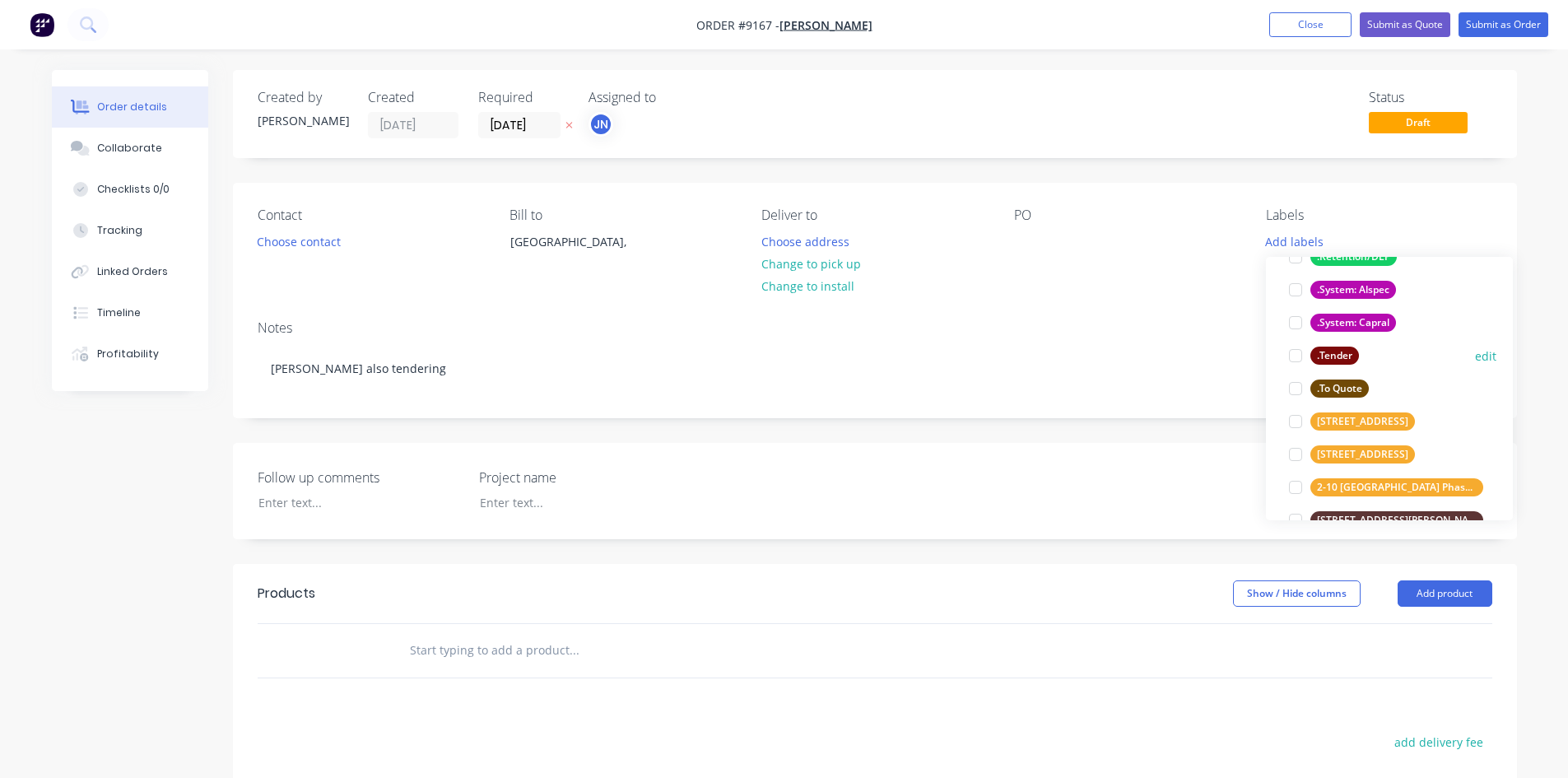
click at [1296, 354] on div at bounding box center [1296, 356] width 33 height 33
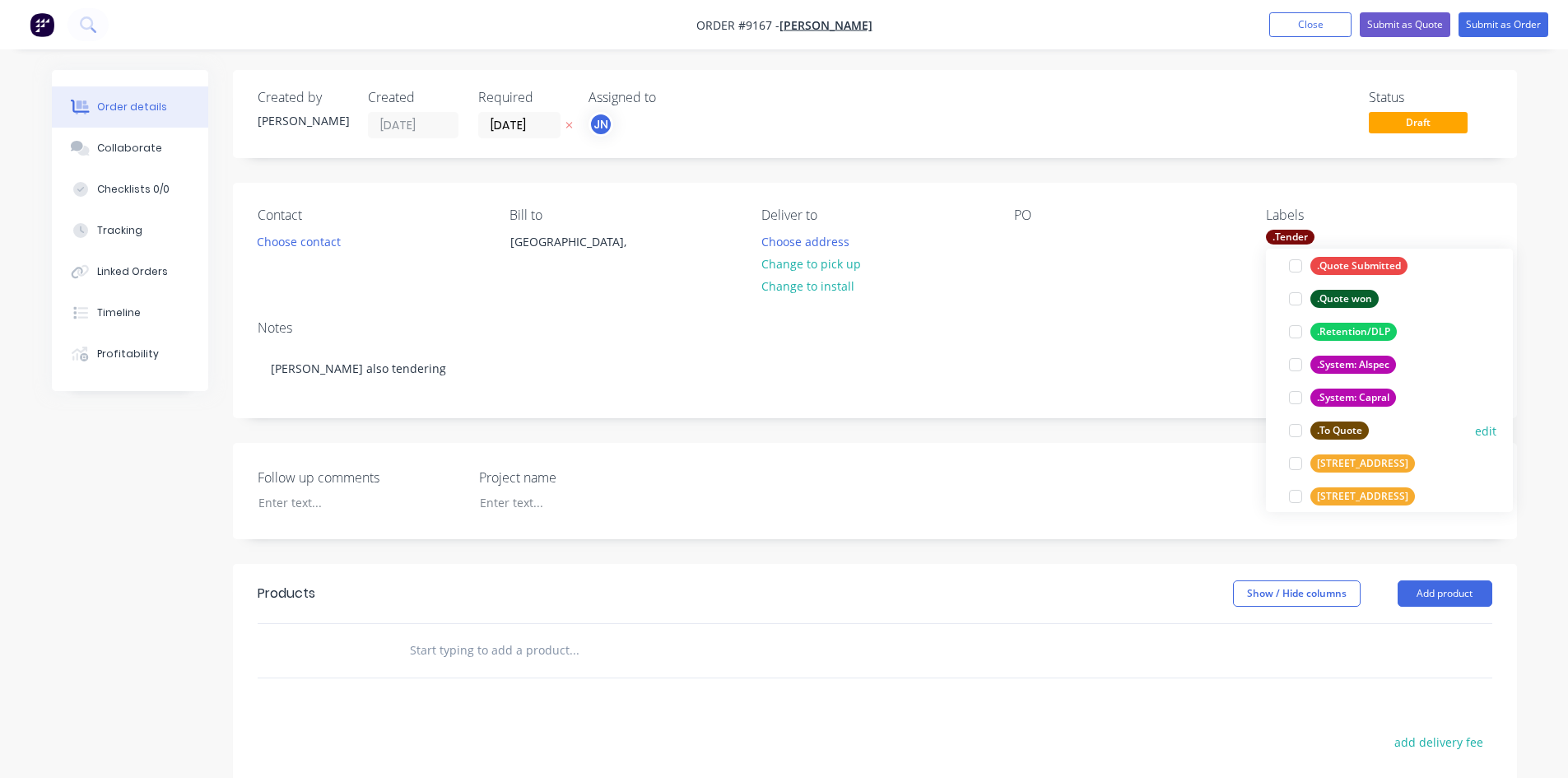
scroll to position [280, 0]
click at [1295, 423] on div at bounding box center [1296, 429] width 33 height 33
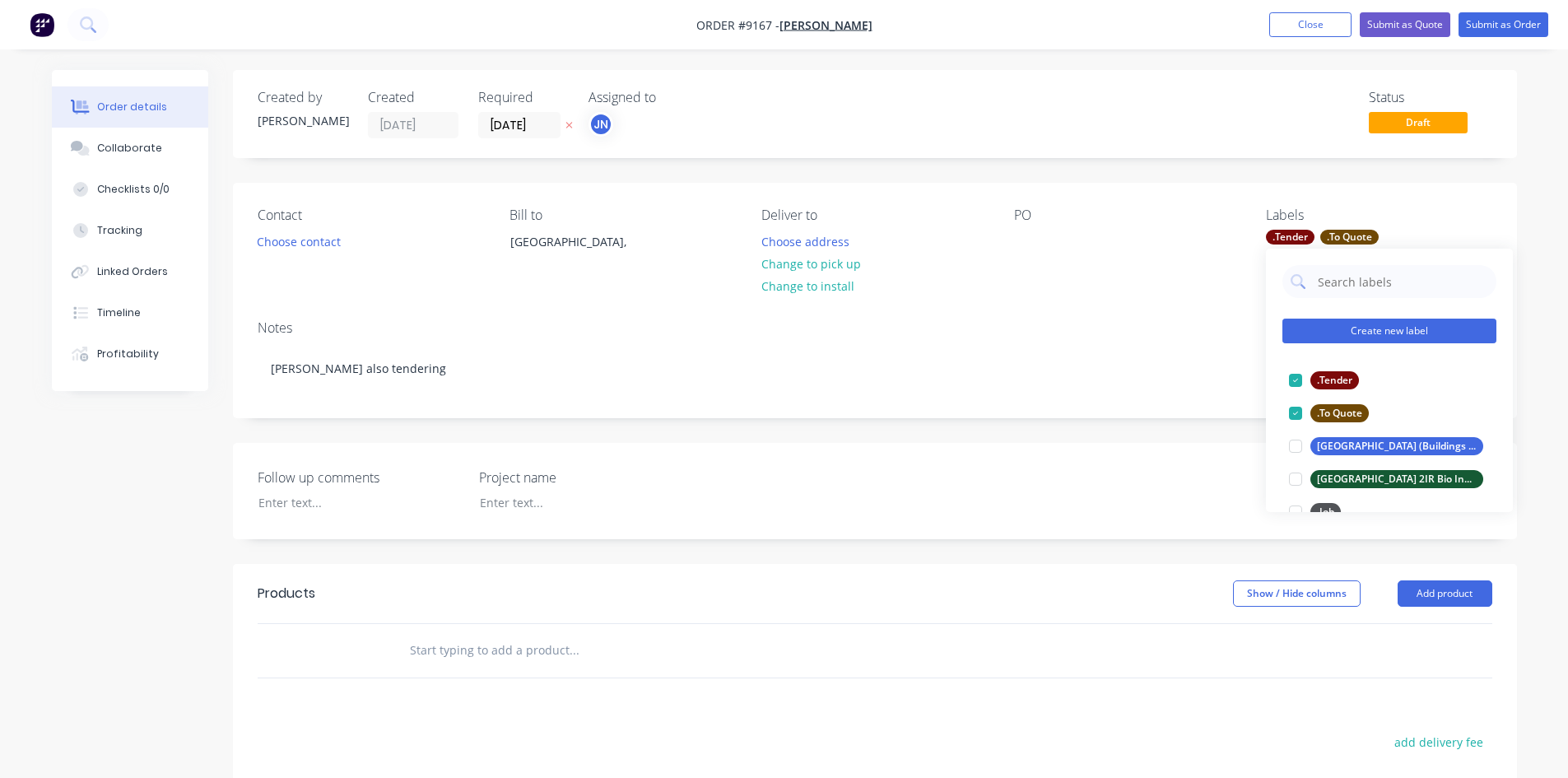
click at [1369, 329] on button "Create new label" at bounding box center [1390, 331] width 214 height 25
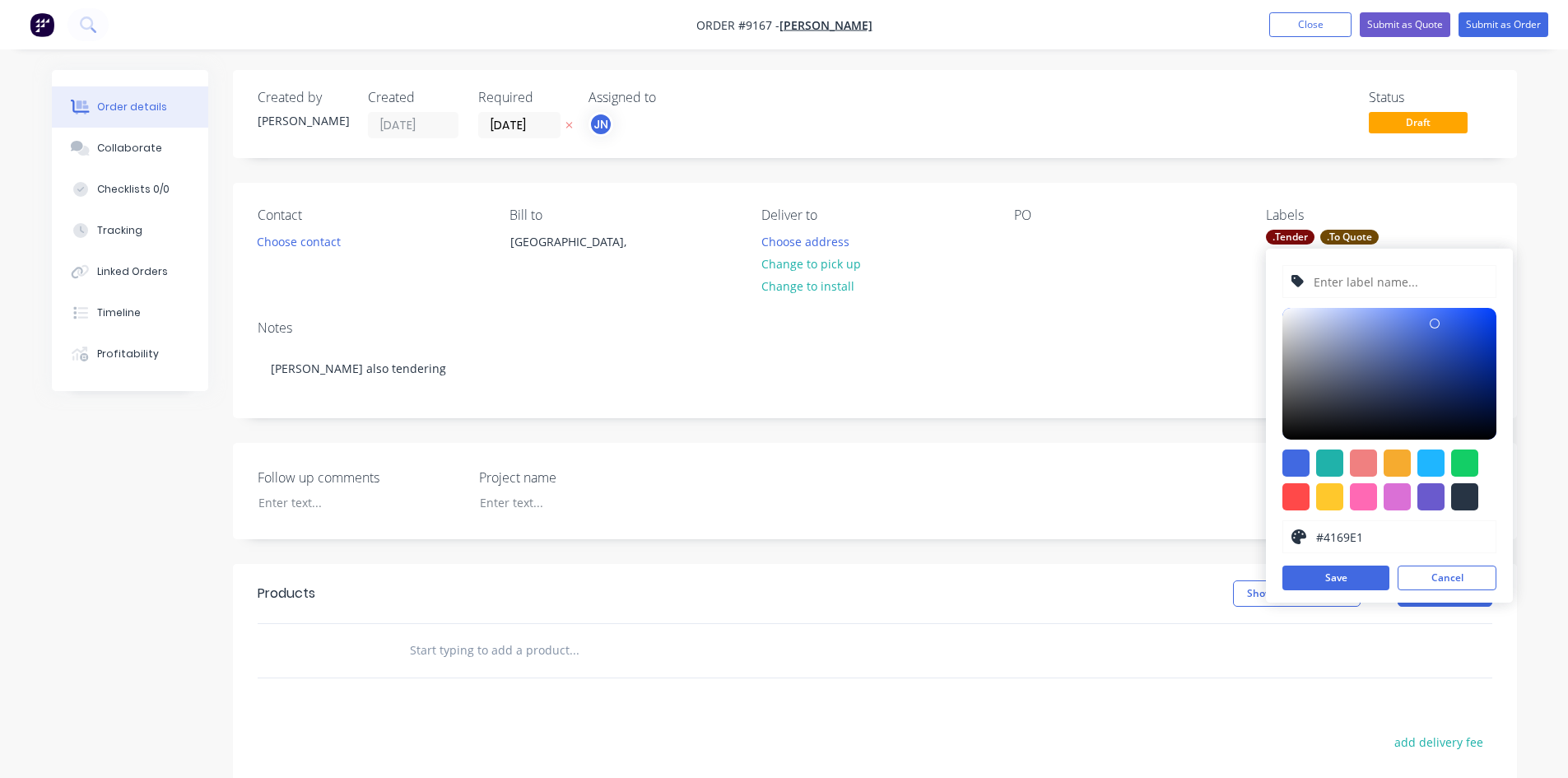
click at [1353, 277] on input "text" at bounding box center [1399, 281] width 176 height 32
click at [1352, 280] on input "text" at bounding box center [1399, 281] width 176 height 32
click at [1379, 282] on input "text" at bounding box center [1399, 281] width 176 height 32
paste input "[GEOGRAPHIC_DATA] Stage 6"
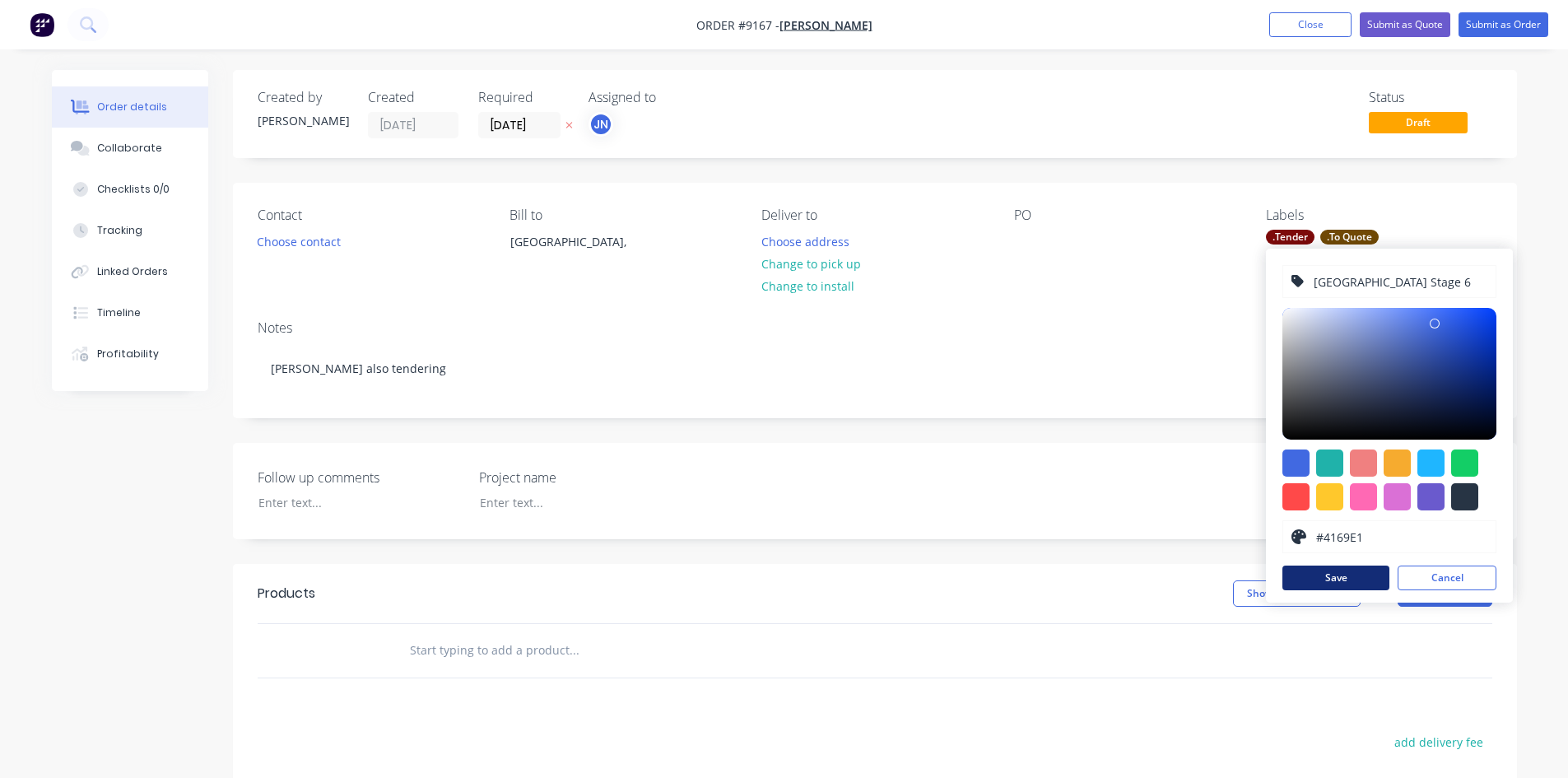
type input "[GEOGRAPHIC_DATA] Stage 6"
click at [1325, 572] on button "Save" at bounding box center [1336, 578] width 107 height 25
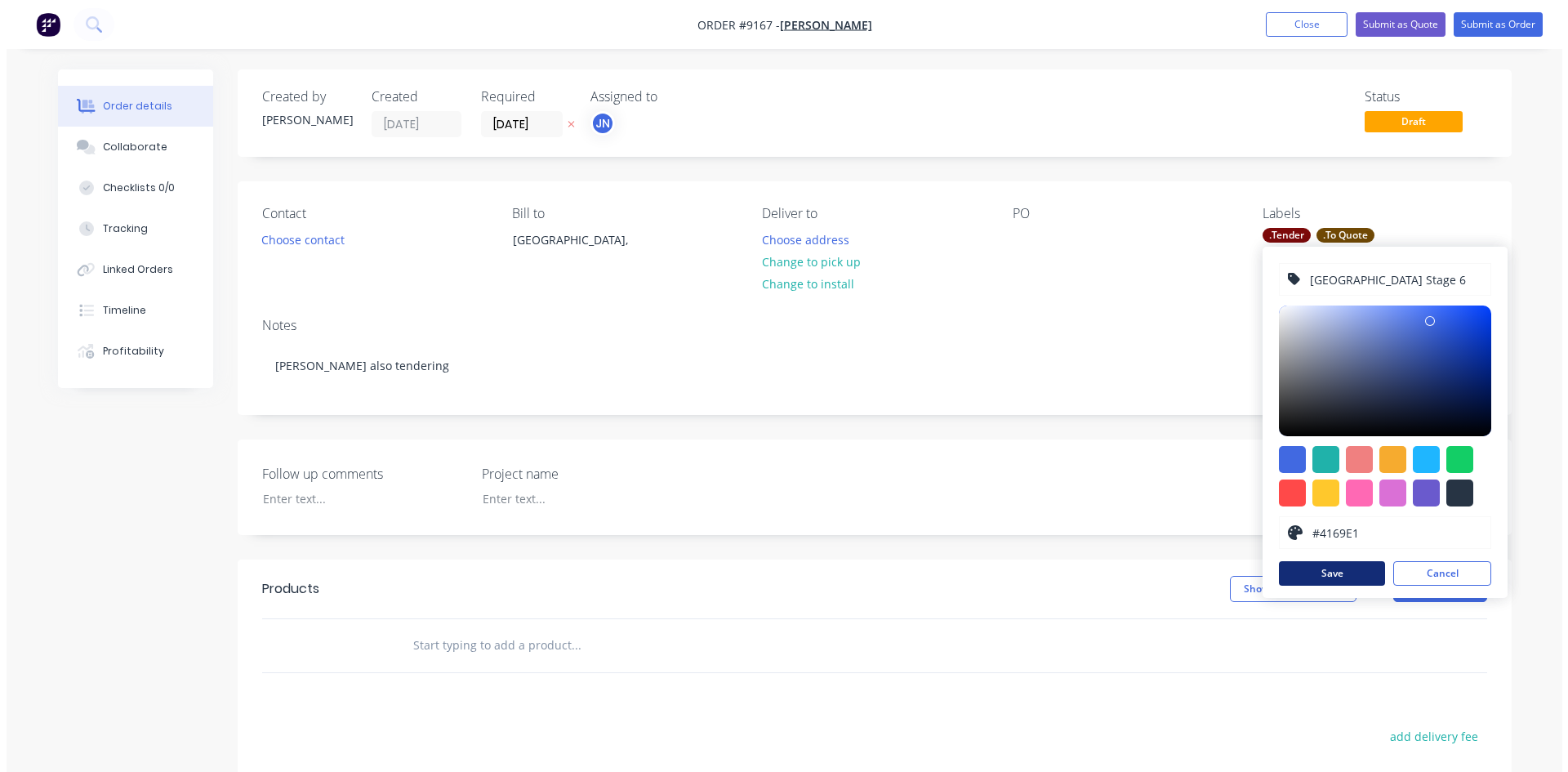
scroll to position [0, 0]
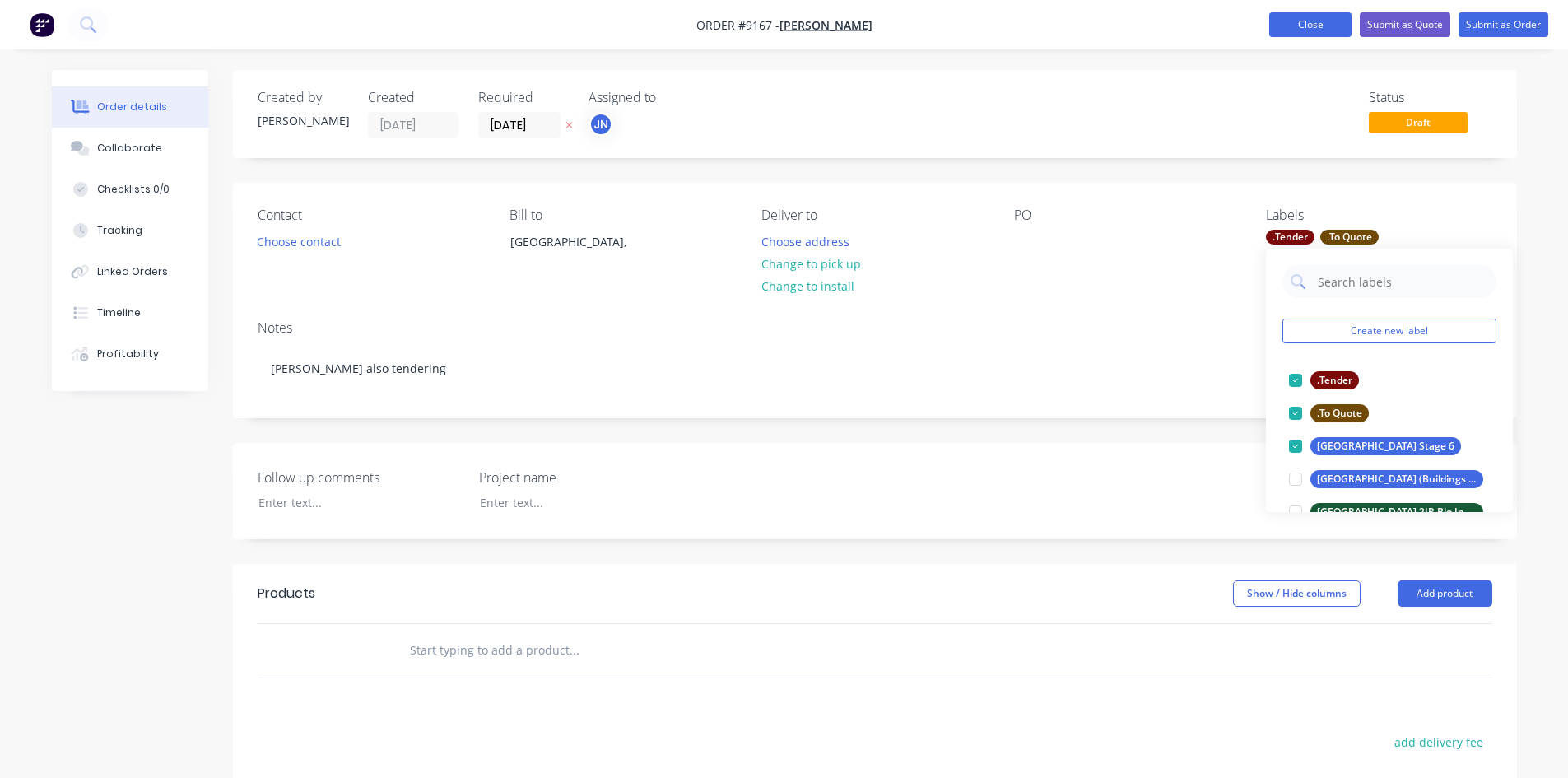
click at [1308, 30] on button "Close" at bounding box center [1310, 24] width 82 height 25
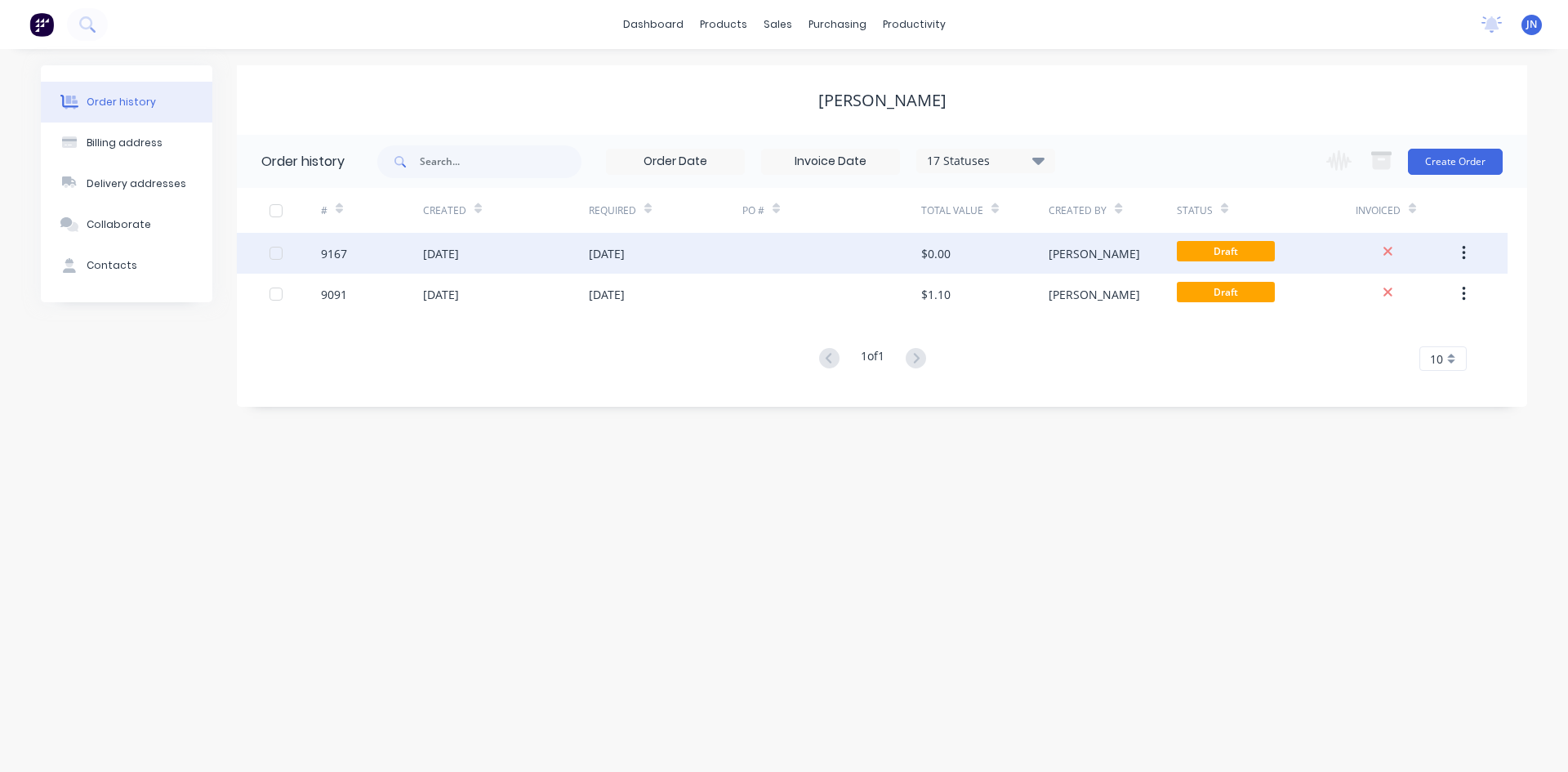
click at [574, 250] on div "[DATE]" at bounding box center [506, 253] width 166 height 41
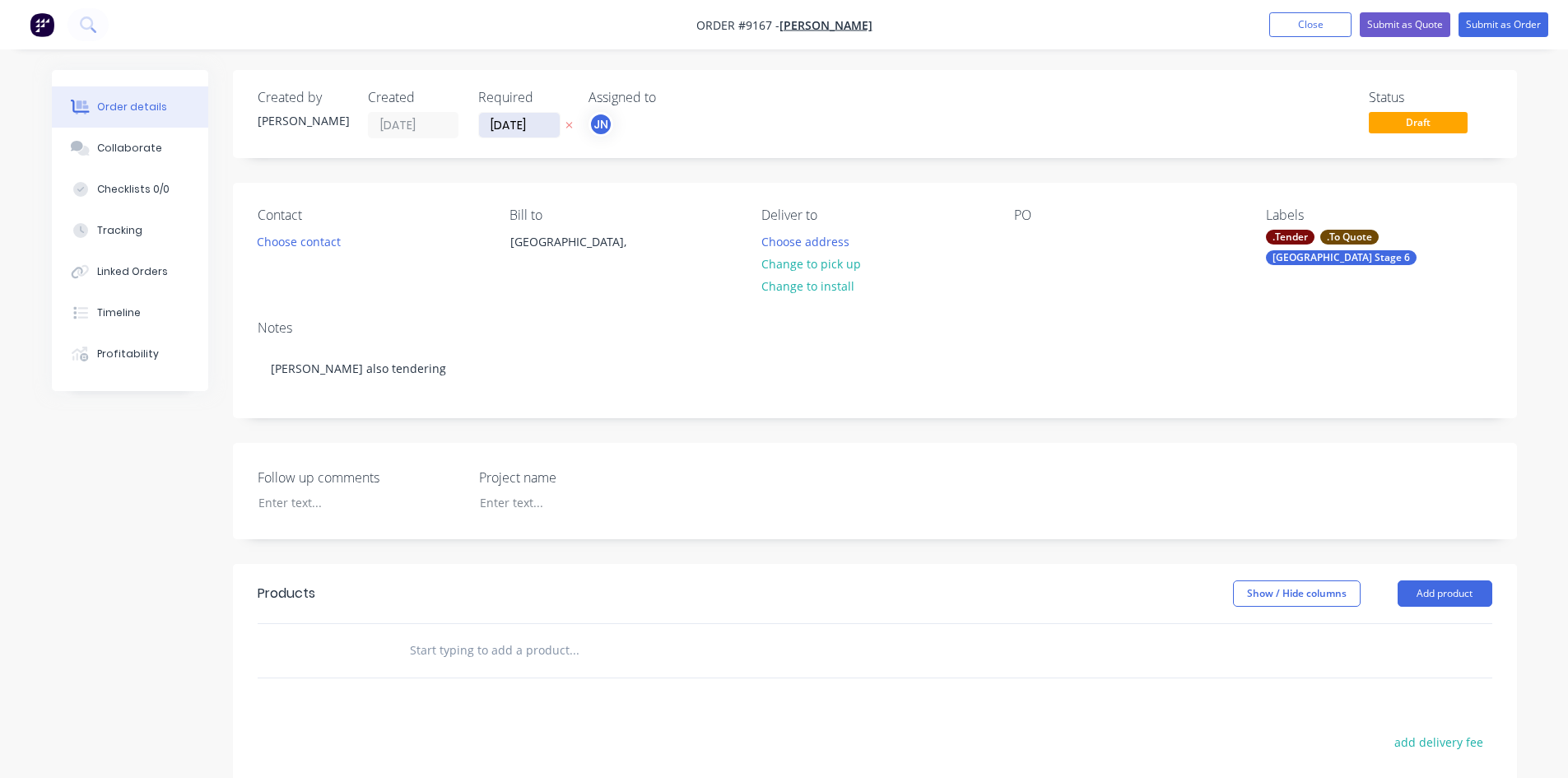
click at [549, 123] on input "[DATE]" at bounding box center [519, 125] width 81 height 25
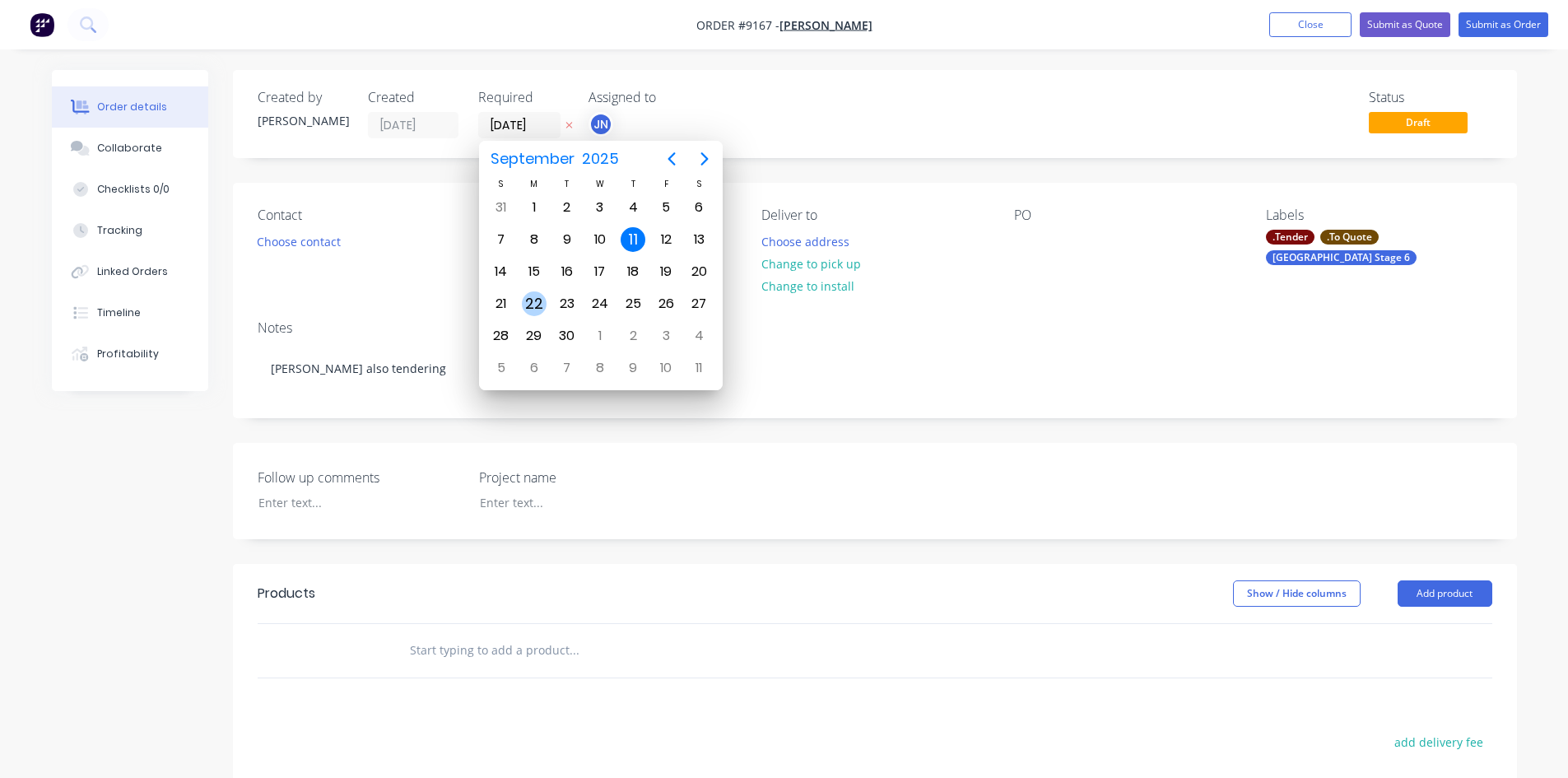
click at [533, 302] on div "22" at bounding box center [534, 303] width 25 height 25
type input "[DATE]"
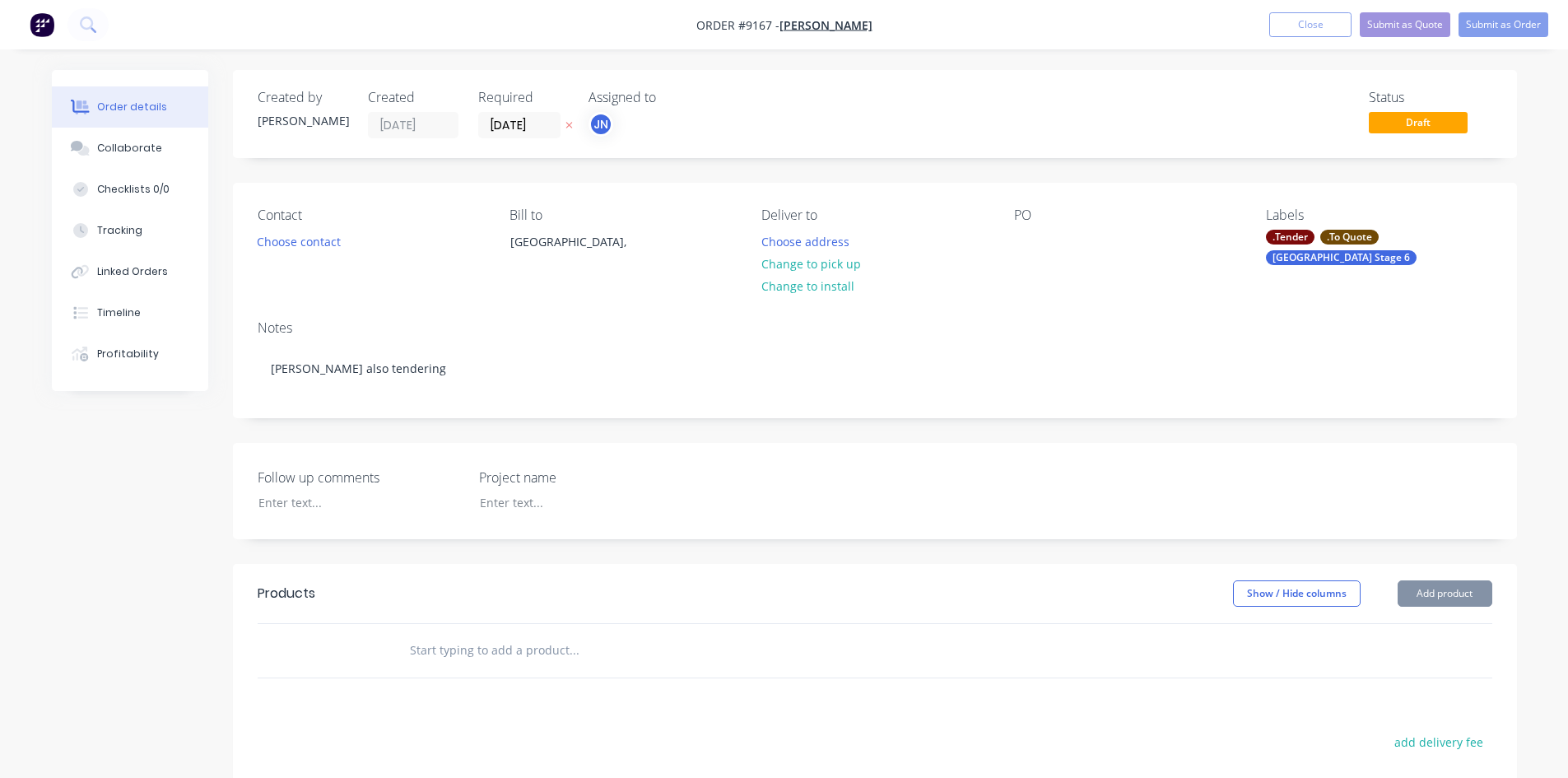
click at [808, 115] on div "Status Draft" at bounding box center [1122, 114] width 739 height 49
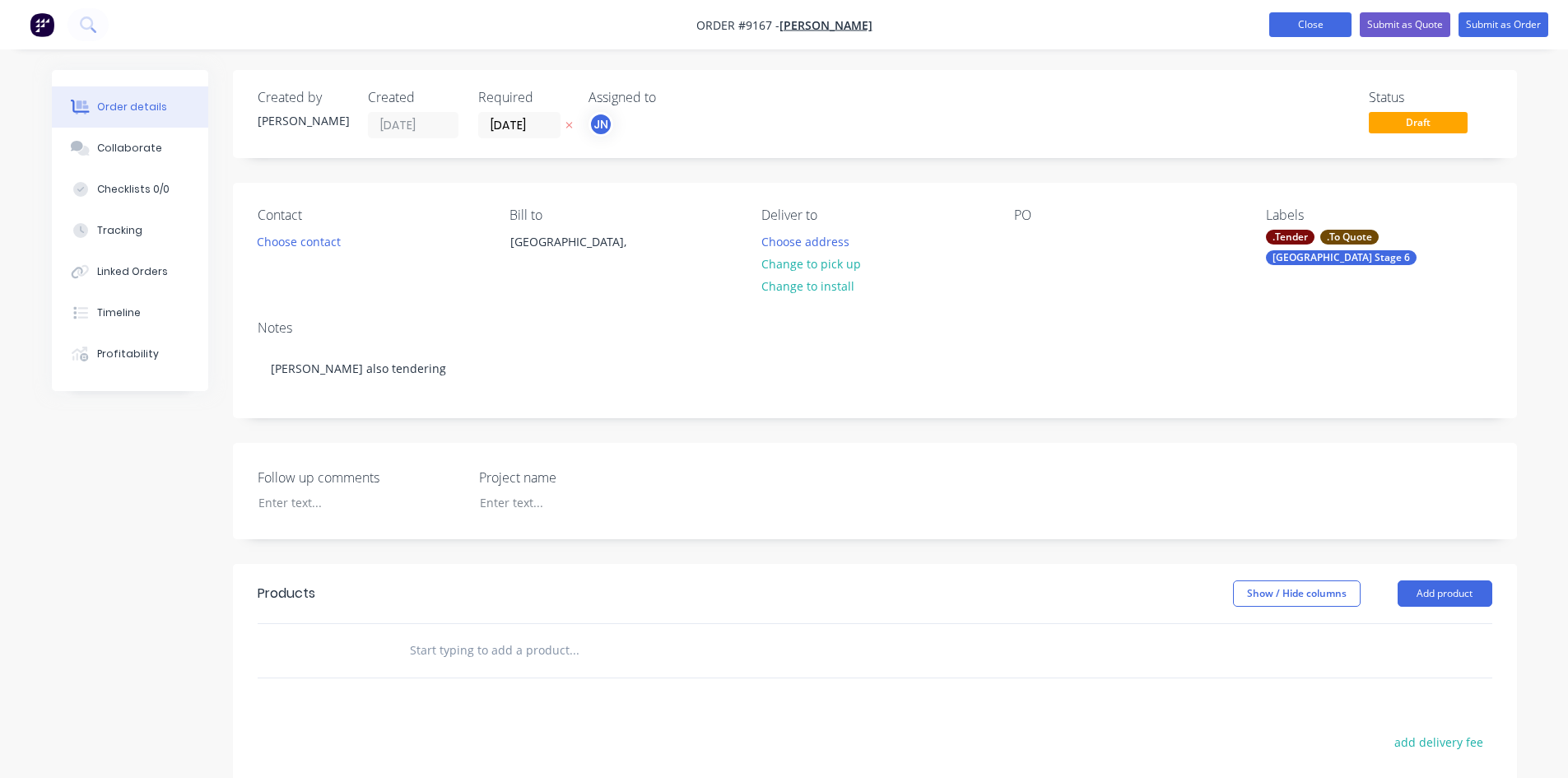
click at [1320, 19] on button "Close" at bounding box center [1310, 24] width 82 height 25
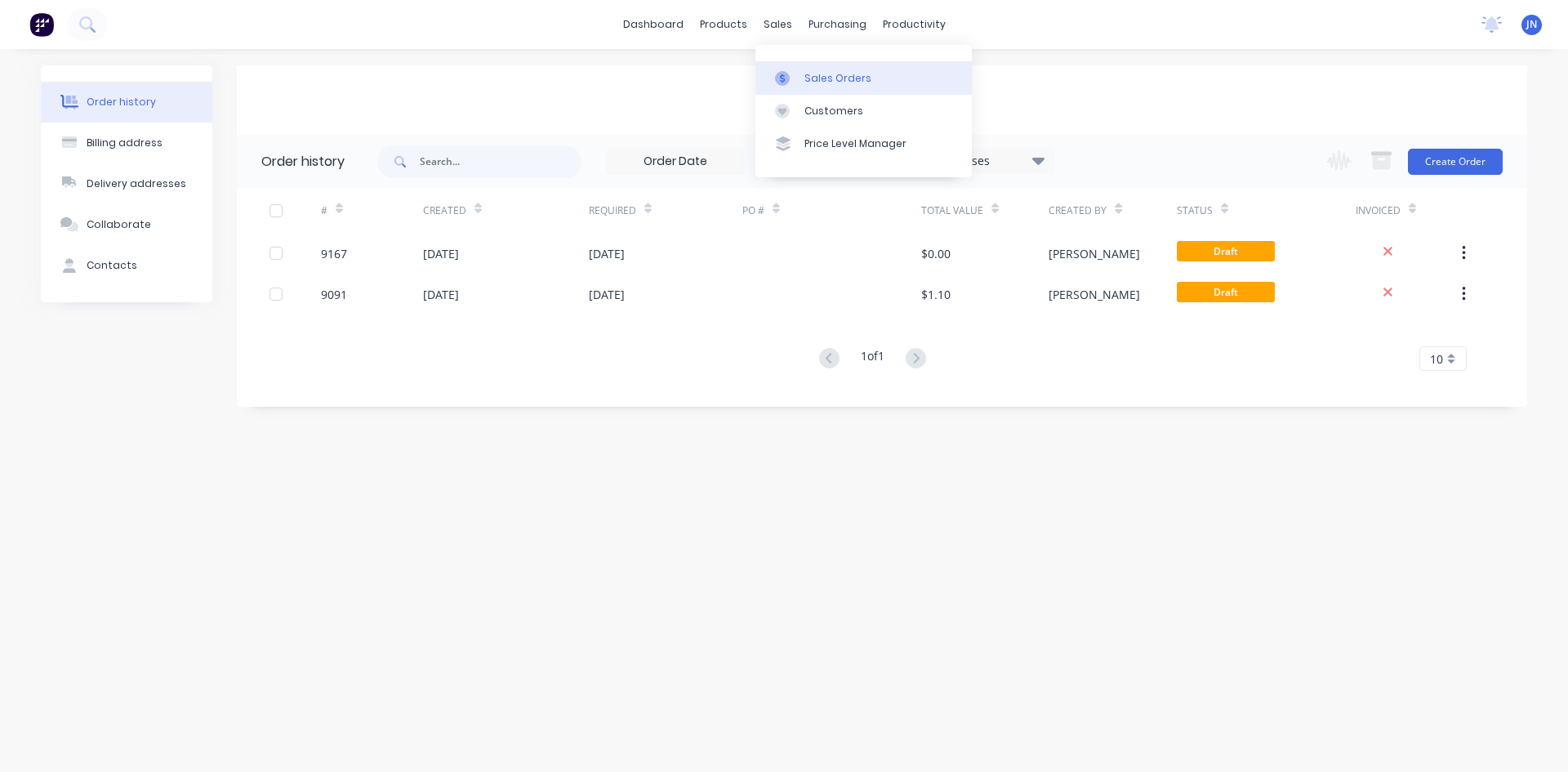
click at [818, 75] on div "Sales Orders" at bounding box center [837, 78] width 67 height 14
